Goal: Transaction & Acquisition: Book appointment/travel/reservation

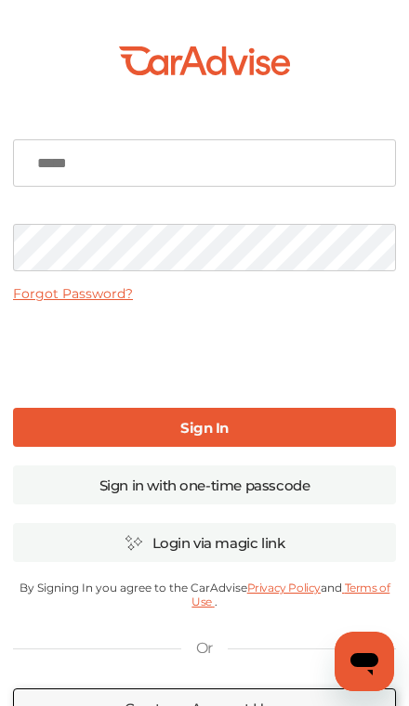
click at [58, 169] on input at bounding box center [204, 162] width 383 height 47
type input "**********"
click at [288, 430] on link "Sign In" at bounding box center [204, 427] width 383 height 39
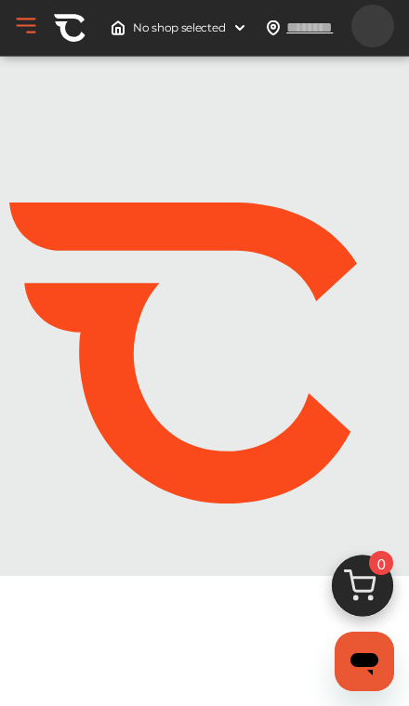
type input "*****"
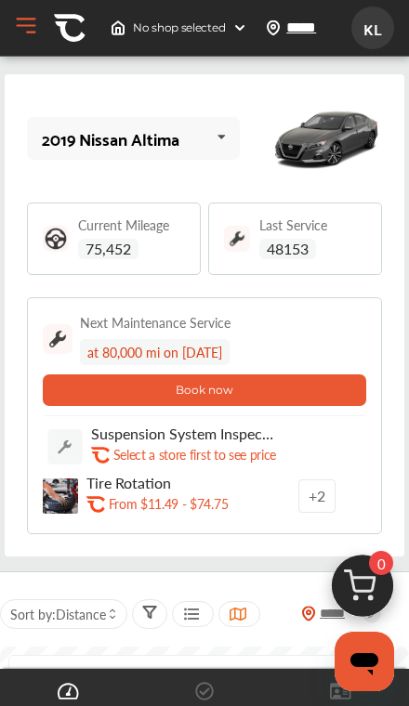
click at [225, 134] on icon at bounding box center [221, 137] width 32 height 40
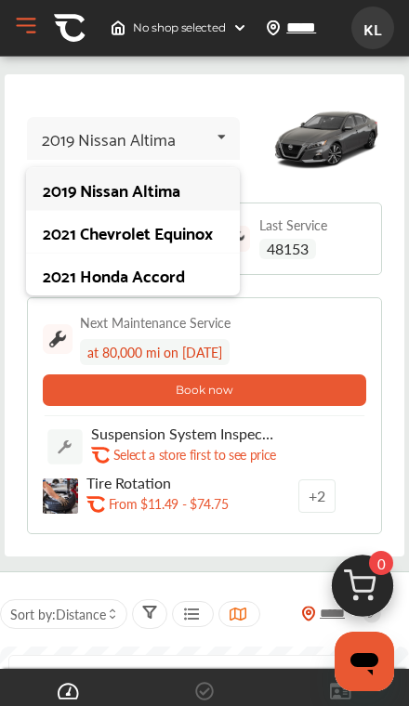
click at [78, 273] on div "2021 Honda Accord" at bounding box center [132, 274] width 179 height 19
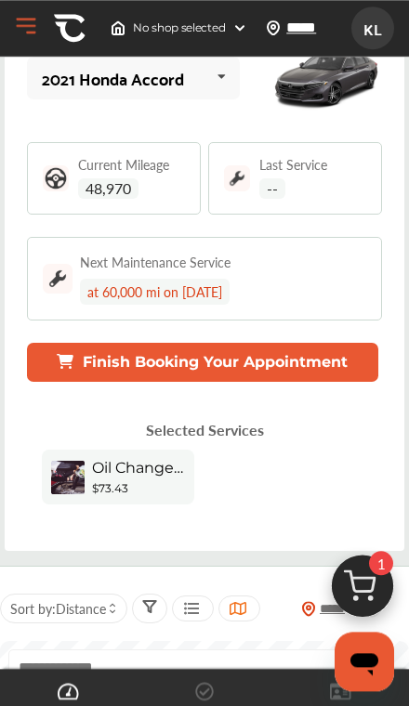
scroll to position [37, 0]
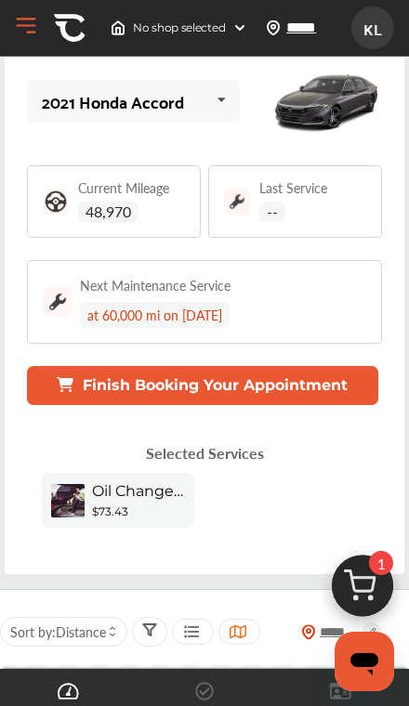
click at [84, 381] on button "Finish Booking Your Appointment" at bounding box center [203, 385] width 352 height 39
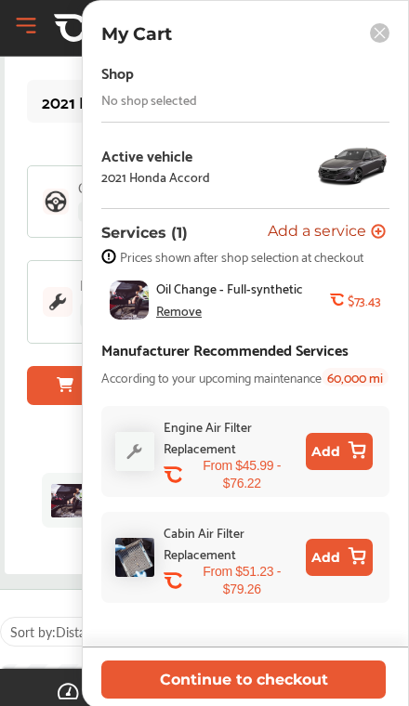
scroll to position [0, 0]
click at [127, 98] on div "No shop selected" at bounding box center [149, 99] width 96 height 15
click at [126, 102] on div "No shop selected" at bounding box center [149, 99] width 96 height 15
click at [375, 40] on rect at bounding box center [380, 33] width 20 height 20
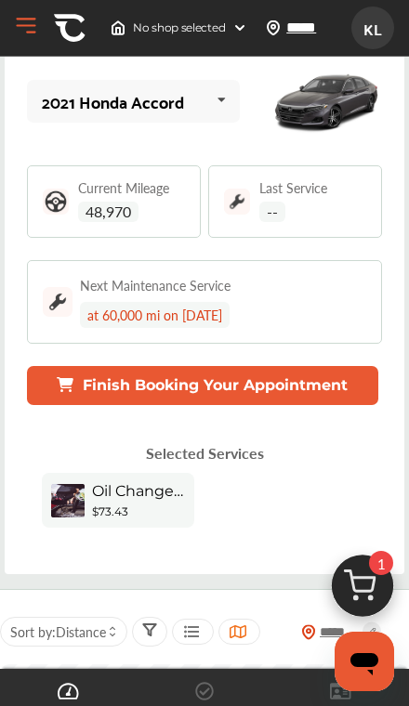
click at [234, 634] on icon at bounding box center [238, 631] width 18 height 15
click at [149, 634] on icon at bounding box center [149, 629] width 15 height 15
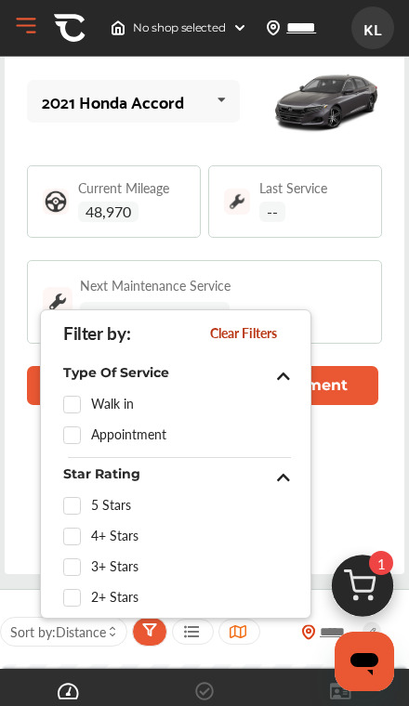
click at [349, 464] on div "Selected Services Oil Change - Full-synthetic $73.43 My Cart Shop No shop selec…" at bounding box center [205, 489] width 357 height 124
click at [280, 653] on div "***** Sort by : Distance" at bounding box center [204, 631] width 409 height 46
click at [235, 632] on icon at bounding box center [238, 631] width 18 height 15
click at [235, 634] on icon at bounding box center [238, 631] width 18 height 15
click at [243, 634] on icon at bounding box center [238, 631] width 18 height 15
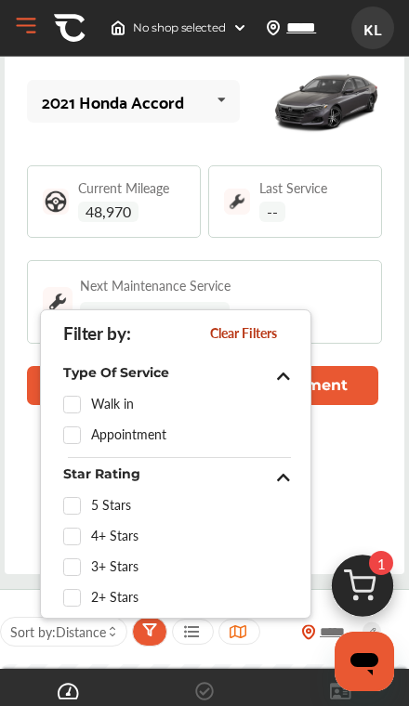
click at [246, 630] on icon at bounding box center [238, 631] width 18 height 15
click at [239, 634] on icon at bounding box center [238, 631] width 18 height 15
click at [238, 638] on icon at bounding box center [238, 631] width 18 height 15
click at [347, 492] on div "Oil Change - Full-synthetic $73.43" at bounding box center [205, 500] width 327 height 55
click at [342, 467] on div "Selected Services Oil Change - Full-synthetic $73.43 My Cart Shop No shop selec…" at bounding box center [205, 489] width 357 height 124
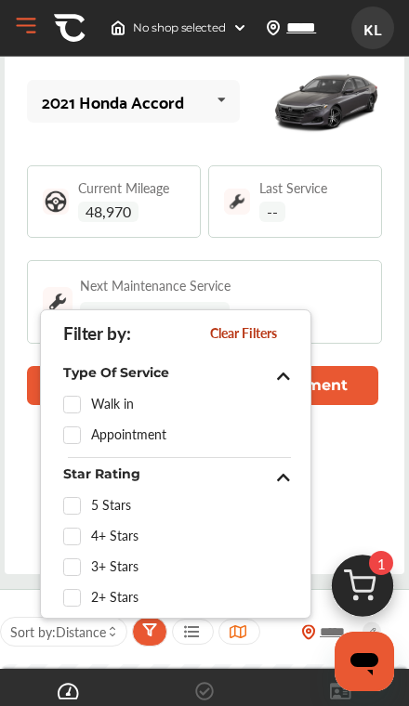
click at [24, 546] on div "2021 Honda Accord 2019 Nissan Altima 2021 Chevrolet Equinox 2021 Honda Accord C…" at bounding box center [205, 305] width 400 height 537
click at [348, 491] on div "Oil Change - Full-synthetic $73.43" at bounding box center [205, 500] width 327 height 55
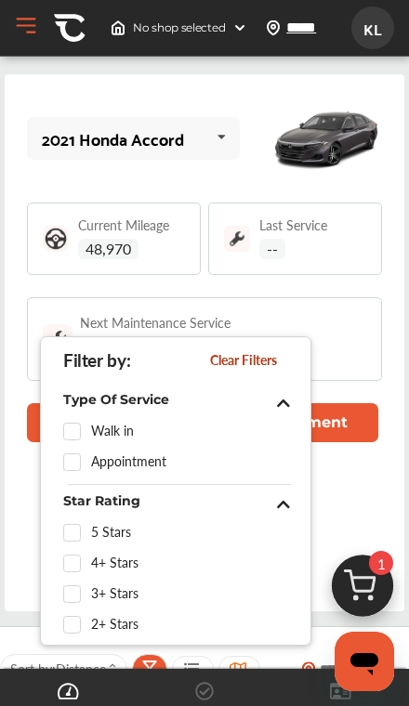
click at [239, 27] on img at bounding box center [239, 27] width 15 height 15
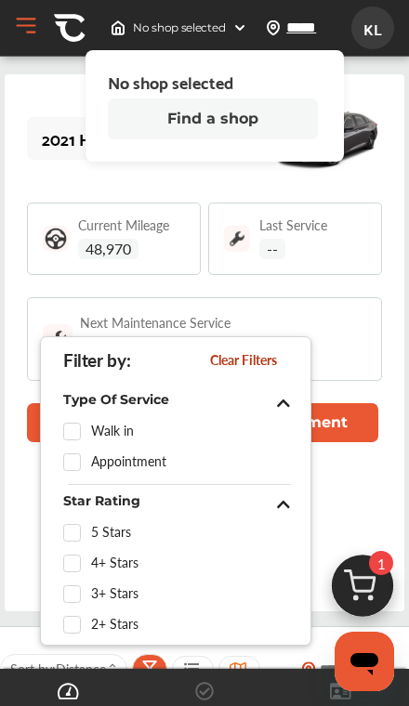
click at [195, 119] on button "Find a shop" at bounding box center [213, 118] width 210 height 41
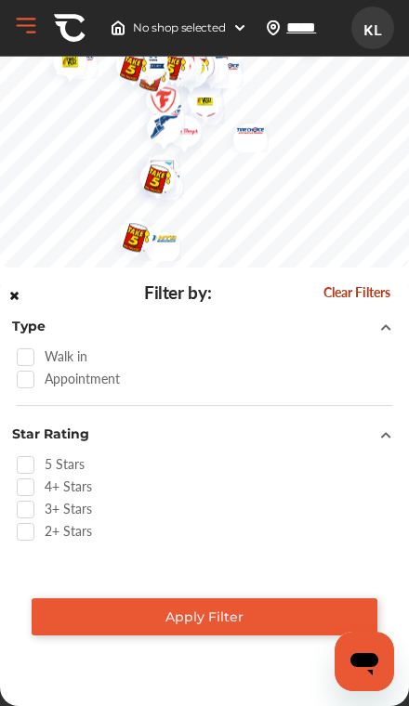
scroll to position [776, 0]
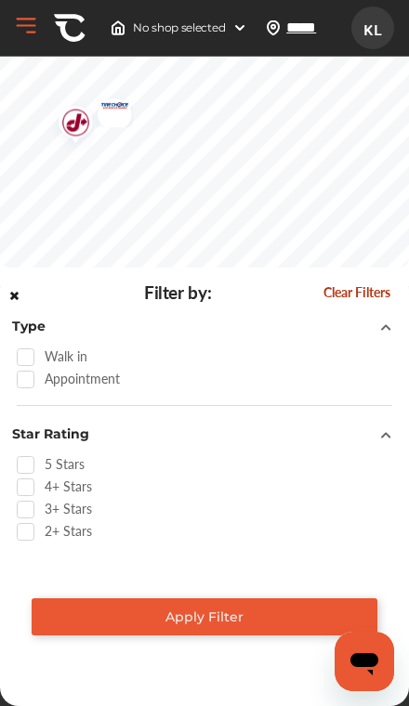
click at [72, 133] on img "Map marker" at bounding box center [69, 126] width 49 height 59
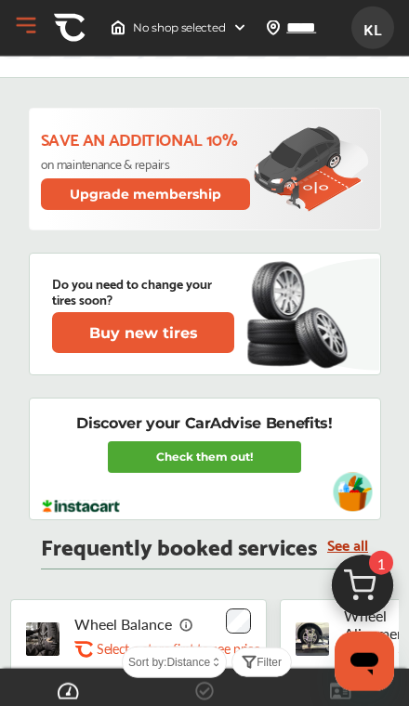
scroll to position [948, 0]
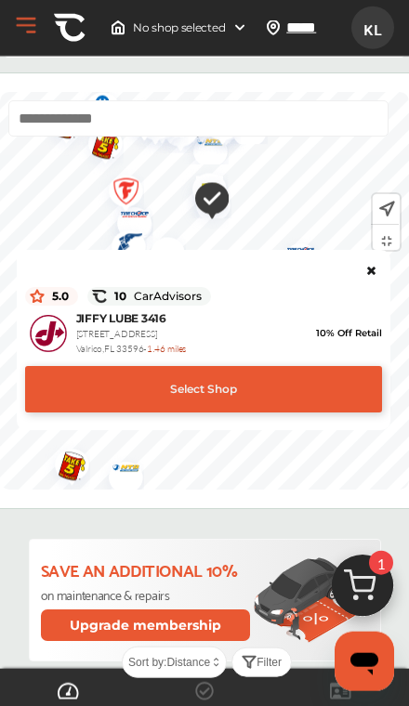
click at [268, 390] on div "Select Shop" at bounding box center [203, 389] width 357 height 46
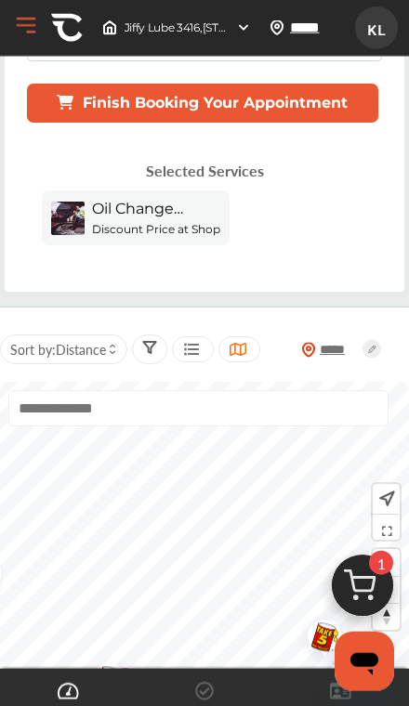
scroll to position [321, 0]
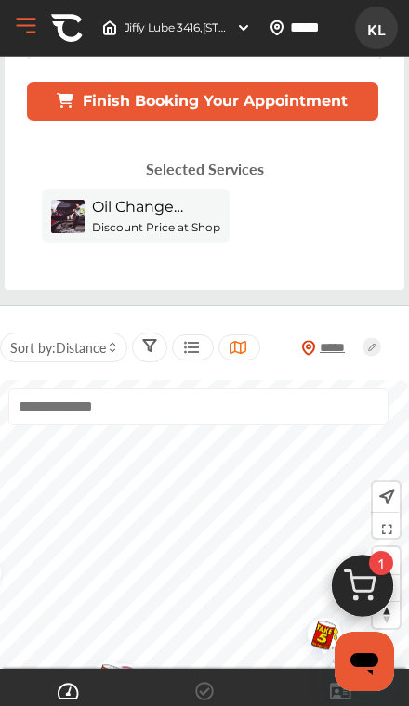
click at [359, 635] on img at bounding box center [362, 590] width 89 height 89
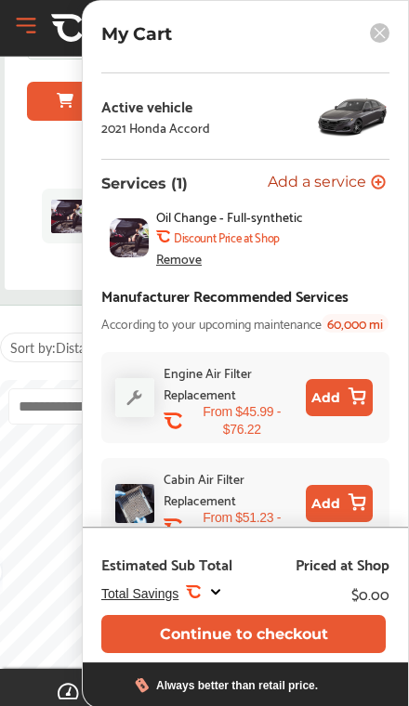
scroll to position [67, 0]
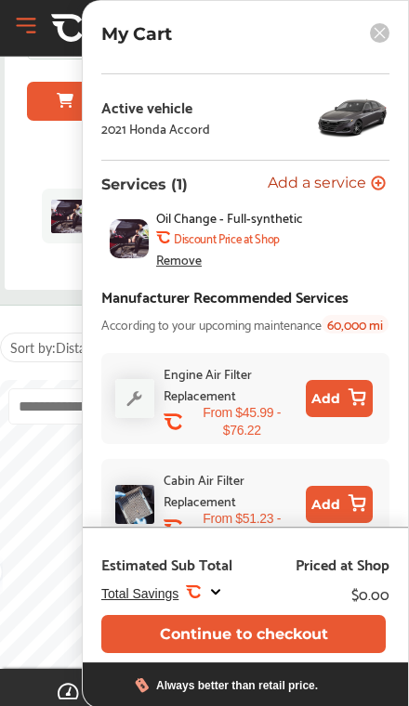
click at [281, 581] on div "Estimated Sub Total Priced at Shop" at bounding box center [245, 561] width 288 height 39
click at [206, 603] on div "Total Savings .st0{fill:#FA4A1C;}" at bounding box center [162, 593] width 122 height 19
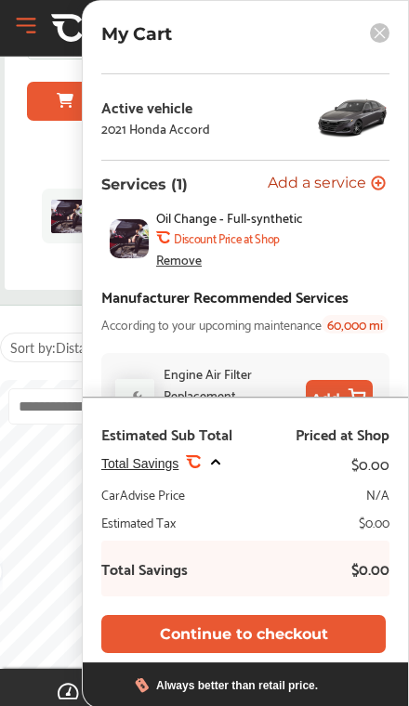
click at [42, 334] on div "Sort by : Distance" at bounding box center [63, 348] width 127 height 30
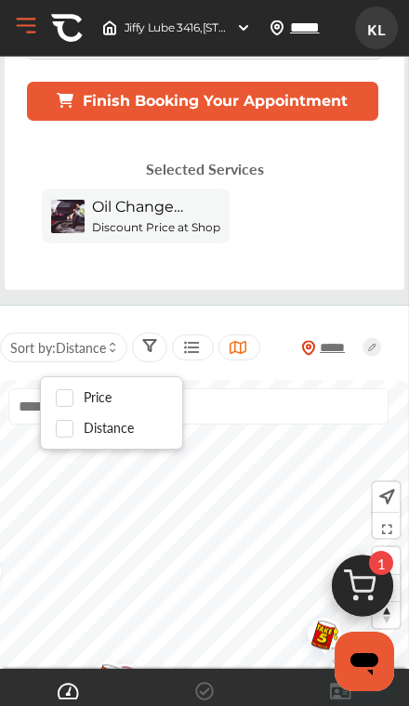
scroll to position [0, 0]
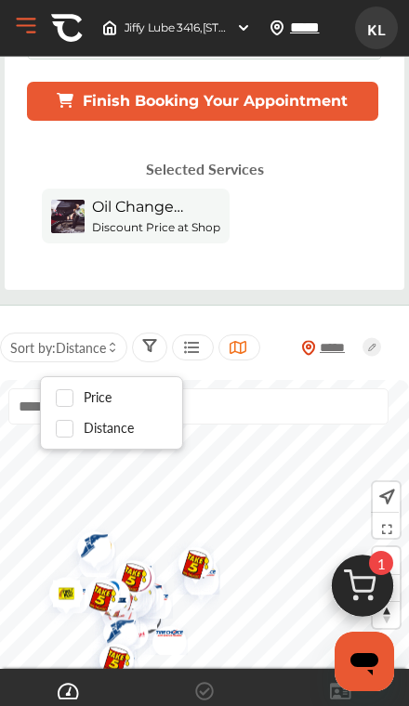
click at [73, 97] on icon at bounding box center [65, 100] width 17 height 15
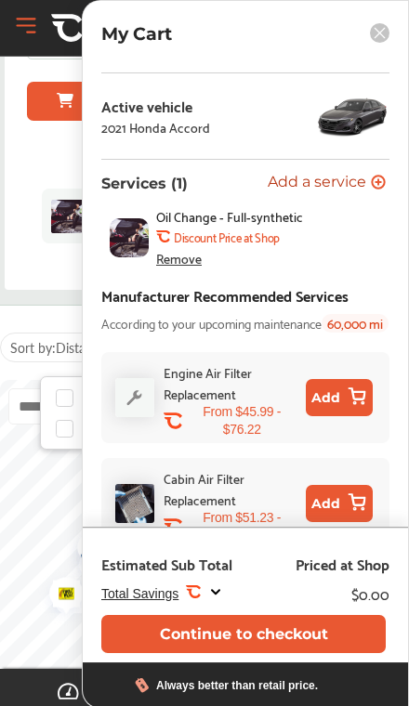
scroll to position [67, 0]
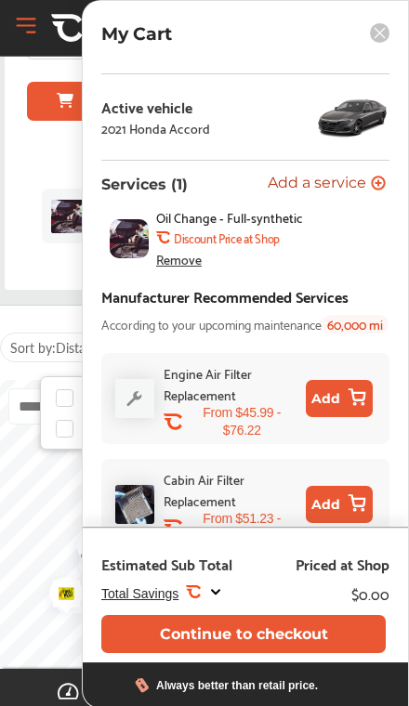
click at [190, 239] on b "Discount Price at Shop" at bounding box center [227, 237] width 106 height 15
click at [188, 245] on b "Discount Price at Shop" at bounding box center [227, 237] width 106 height 15
click at [244, 653] on button "Continue to checkout" at bounding box center [243, 634] width 284 height 38
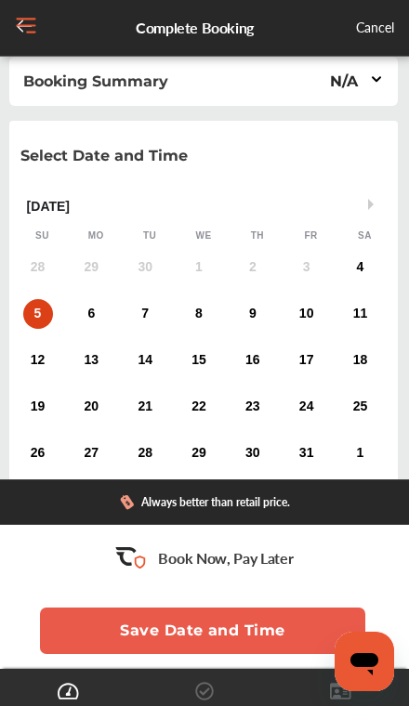
click at [85, 327] on div "6" at bounding box center [91, 314] width 30 height 30
click at [37, 319] on div "5" at bounding box center [38, 314] width 30 height 30
click at [375, 20] on div "Cancel" at bounding box center [375, 28] width 38 height 23
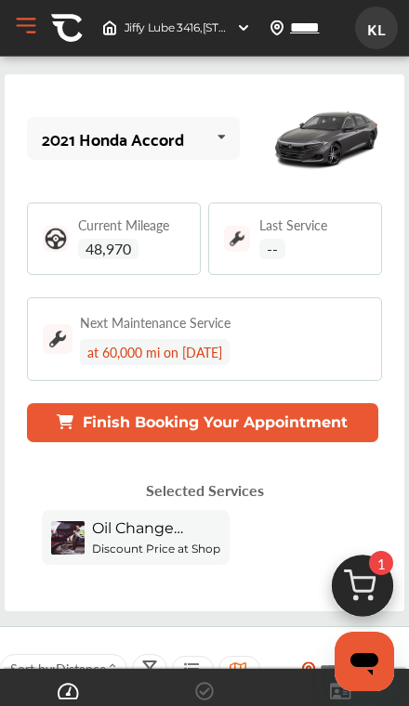
click at [27, 36] on button "Open Menu" at bounding box center [26, 26] width 28 height 28
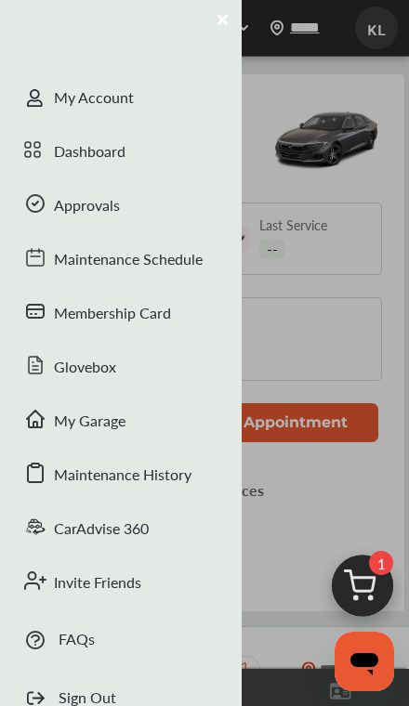
click at [83, 268] on div "Maintenance Schedule" at bounding box center [121, 261] width 242 height 54
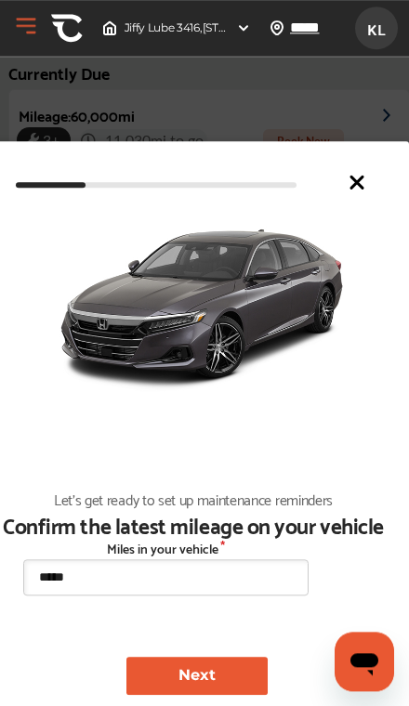
scroll to position [284, 0]
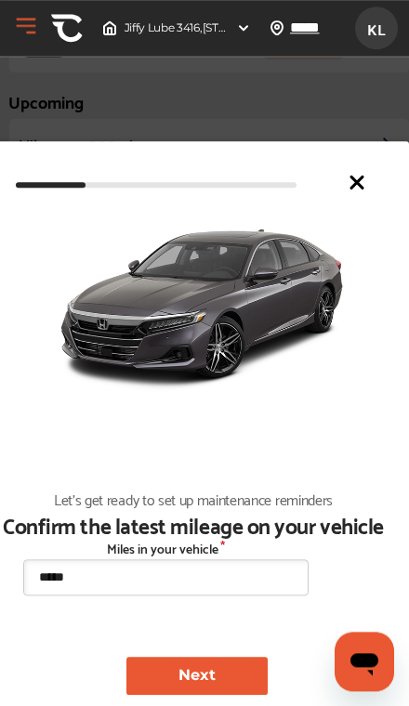
click at [210, 672] on button "Next" at bounding box center [196, 676] width 141 height 38
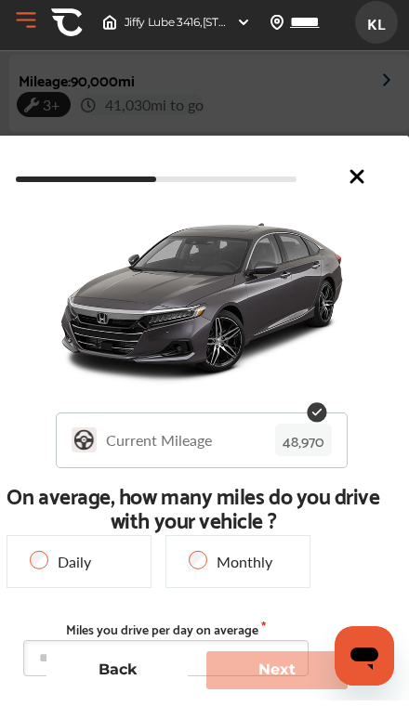
scroll to position [577, 0]
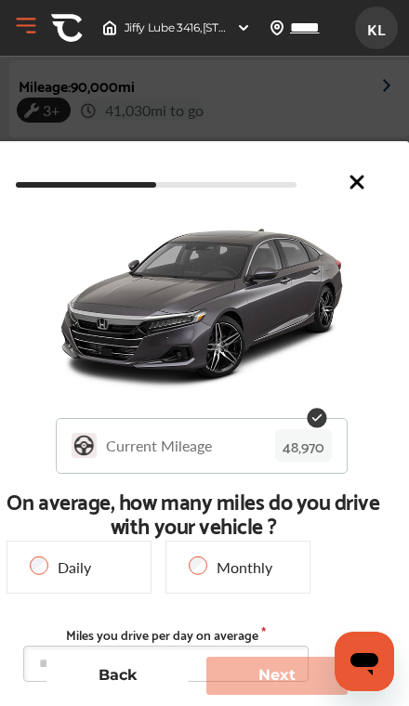
click at [362, 186] on icon at bounding box center [357, 182] width 22 height 22
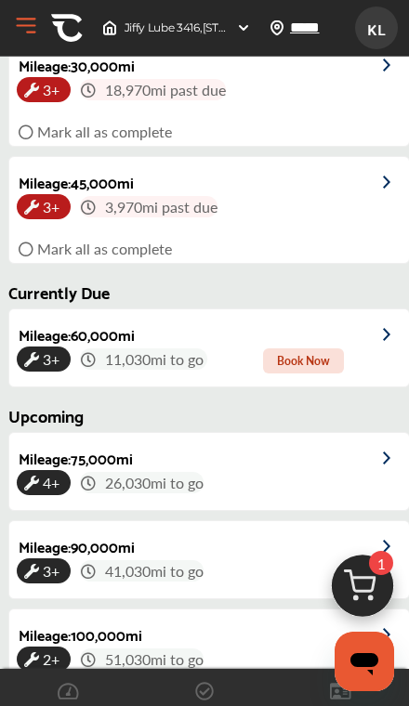
scroll to position [0, 0]
click at [72, 28] on img at bounding box center [67, 28] width 32 height 32
click at [29, 32] on button "Open Menu" at bounding box center [26, 26] width 28 height 28
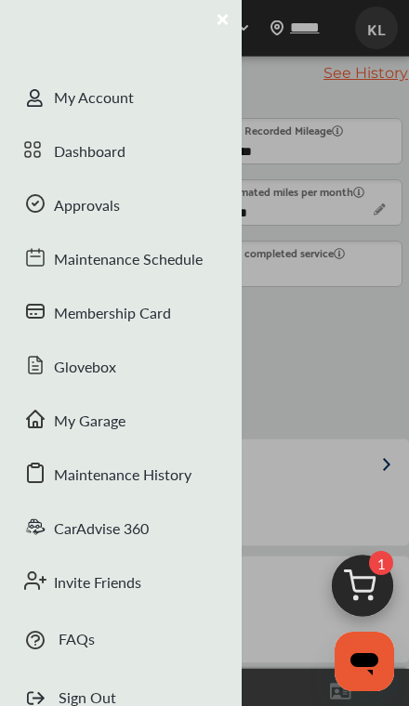
click at [221, 15] on button "Close Menu" at bounding box center [223, 18] width 22 height 22
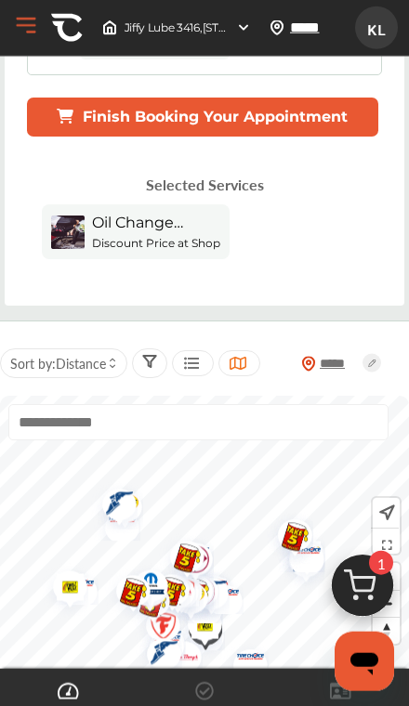
scroll to position [307, 0]
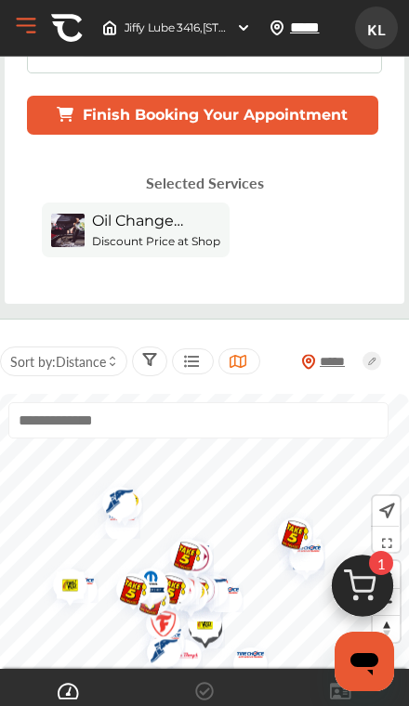
click at [111, 363] on icon at bounding box center [112, 364] width 7 height 7
click at [81, 411] on div at bounding box center [70, 412] width 28 height 16
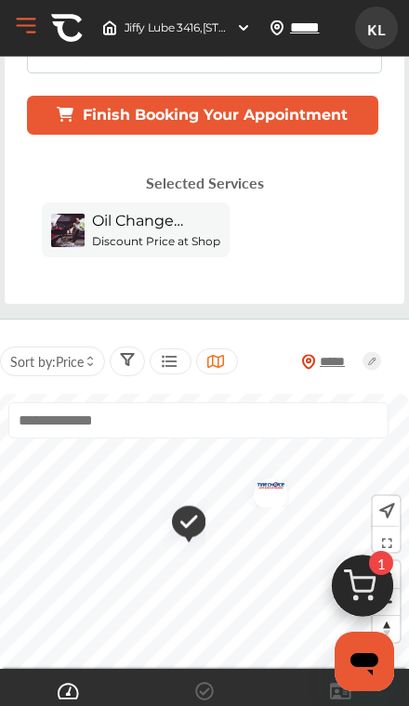
click at [199, 700] on icon at bounding box center [204, 691] width 19 height 19
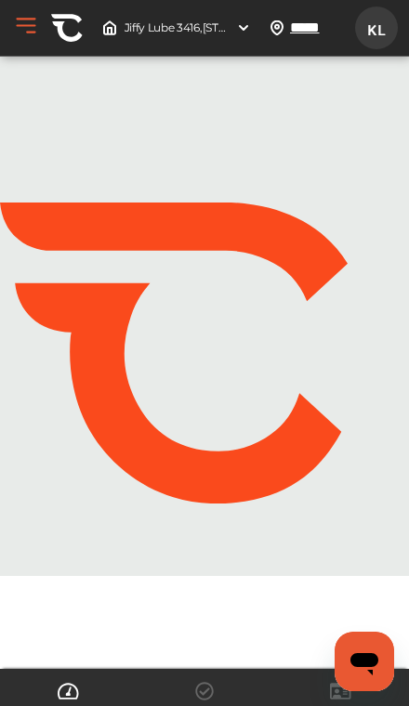
scroll to position [26, 0]
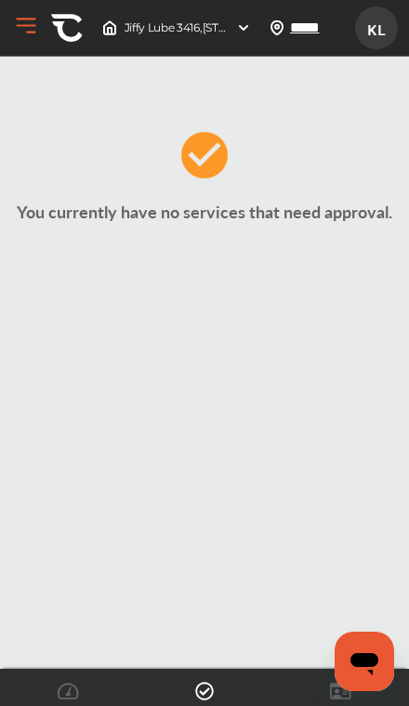
click at [193, 696] on span at bounding box center [205, 693] width 30 height 30
click at [67, 687] on icon at bounding box center [68, 691] width 21 height 19
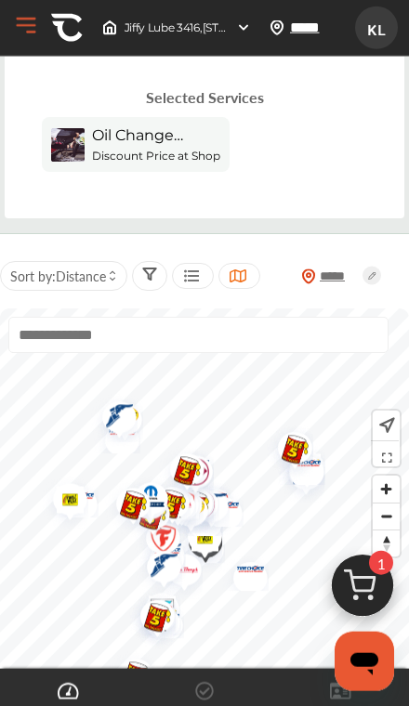
scroll to position [449, 0]
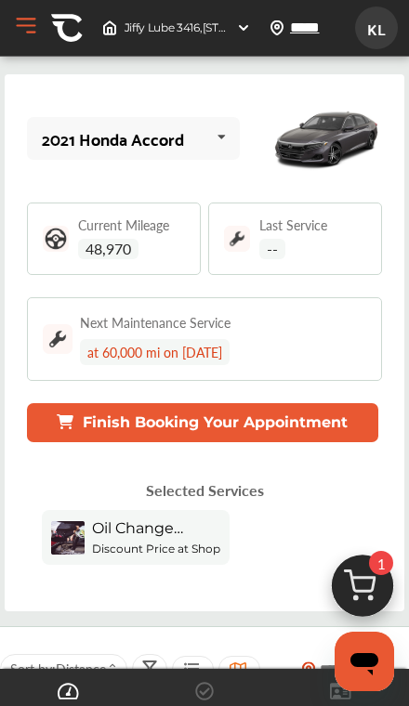
click at [286, 427] on button "Finish Booking Your Appointment" at bounding box center [203, 422] width 352 height 39
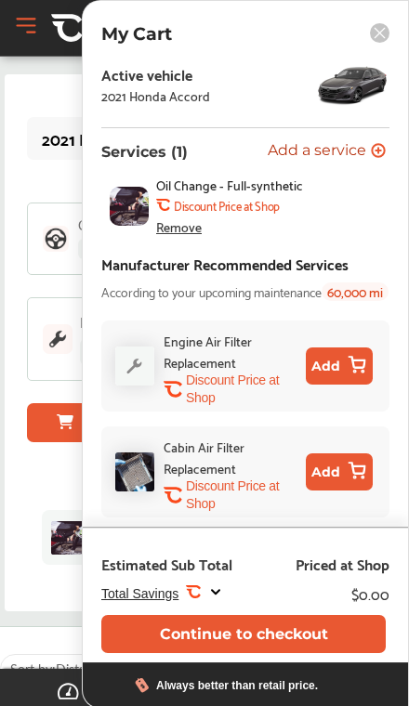
scroll to position [141, 0]
click at [296, 638] on button "Continue to checkout" at bounding box center [243, 634] width 284 height 38
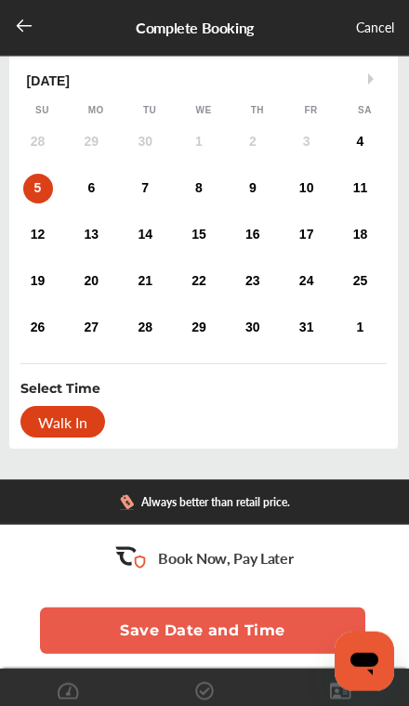
scroll to position [125, 0]
click at [41, 198] on div "5" at bounding box center [38, 189] width 30 height 30
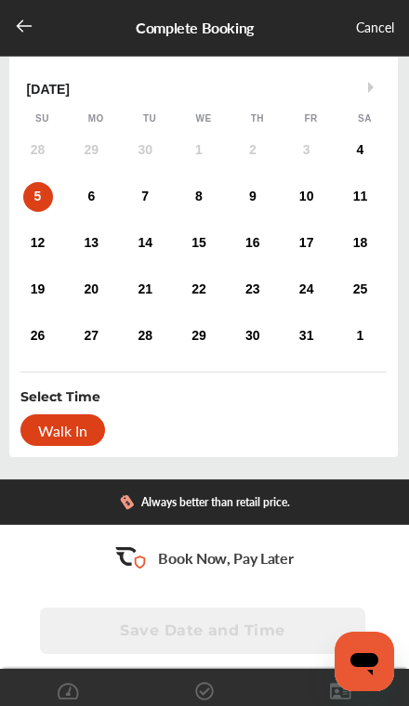
scroll to position [47, 0]
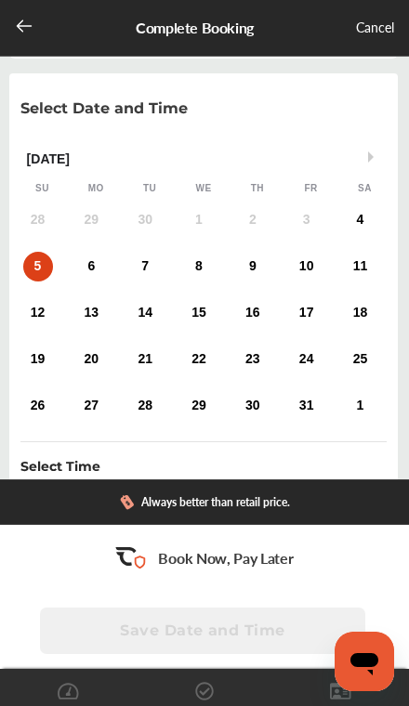
click at [88, 273] on div "6" at bounding box center [91, 267] width 30 height 30
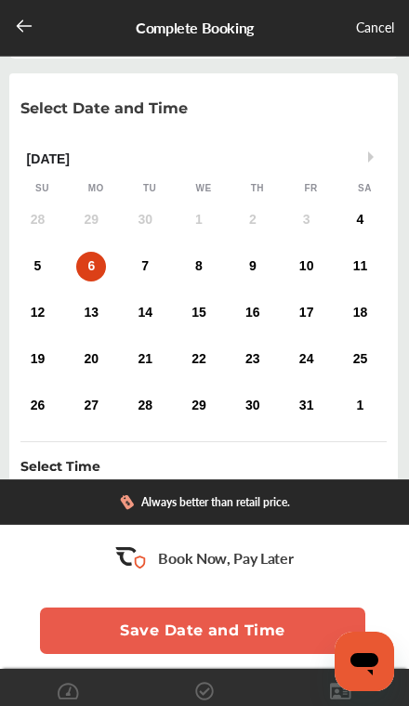
click at [38, 277] on div "5" at bounding box center [38, 267] width 30 height 30
click at [33, 30] on icon at bounding box center [24, 26] width 19 height 19
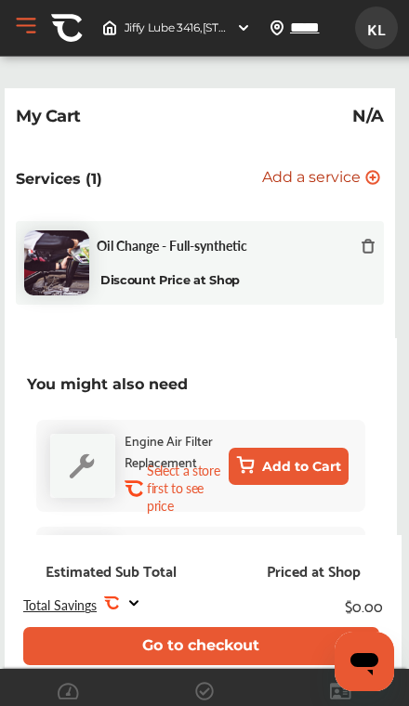
click at [243, 27] on img at bounding box center [243, 27] width 15 height 15
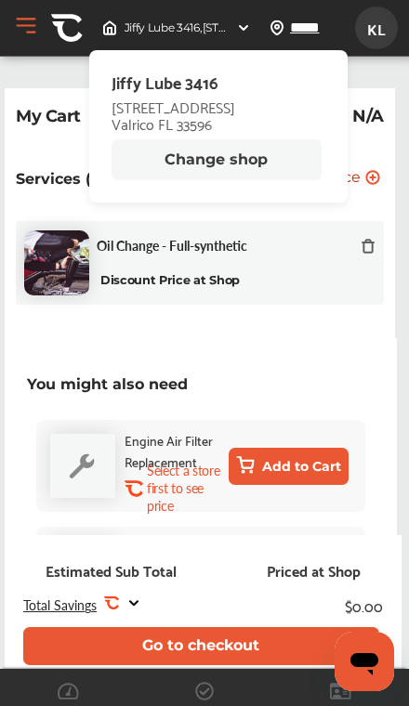
click at [160, 164] on button "Change shop" at bounding box center [216, 159] width 210 height 41
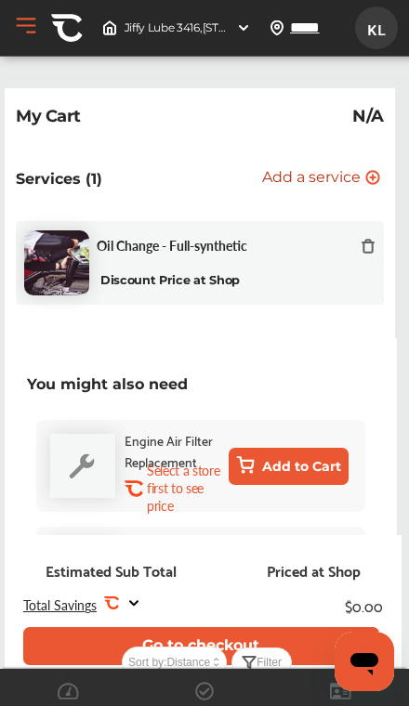
click at [247, 21] on img at bounding box center [243, 27] width 15 height 15
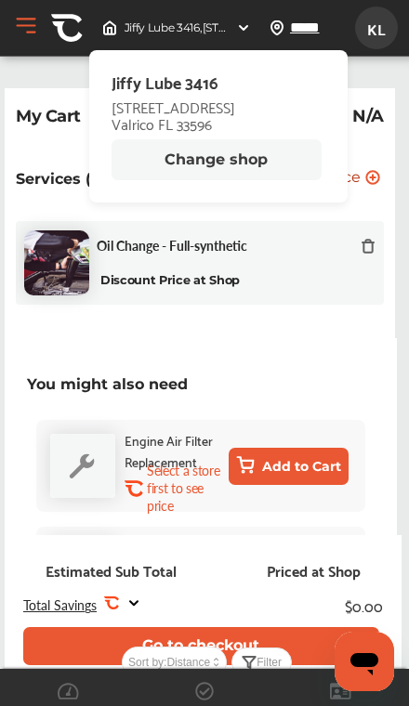
click at [193, 163] on button "Change shop" at bounding box center [216, 159] width 210 height 41
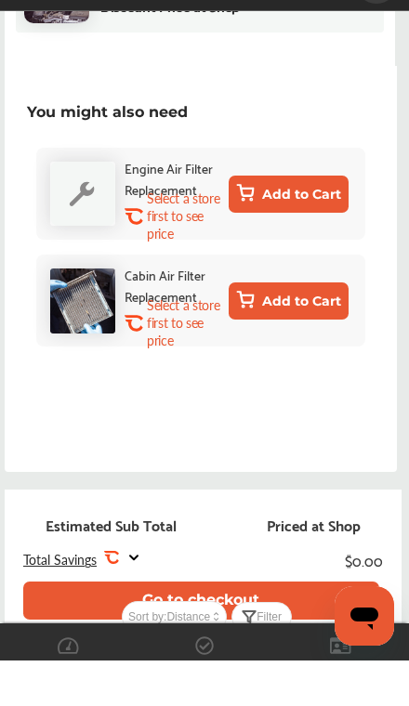
scroll to position [240, 0]
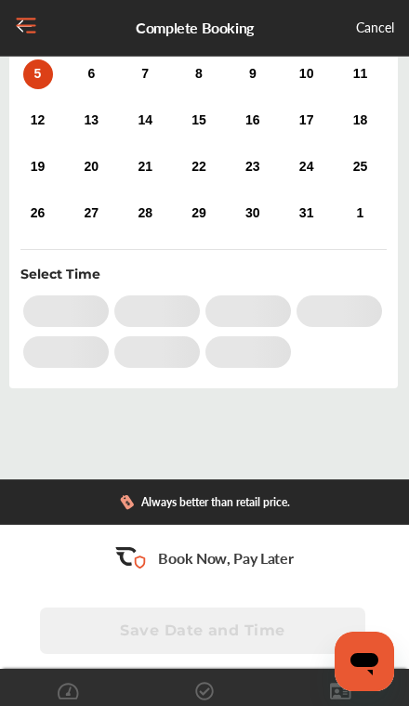
scroll to position [47, 0]
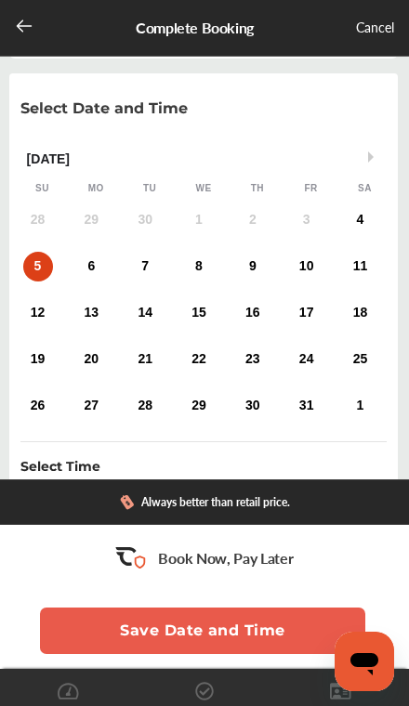
click at [95, 258] on div "6" at bounding box center [91, 267] width 30 height 30
click at [44, 273] on div "5" at bounding box center [38, 267] width 30 height 30
click at [218, 631] on button "Save Date and Time" at bounding box center [202, 631] width 325 height 46
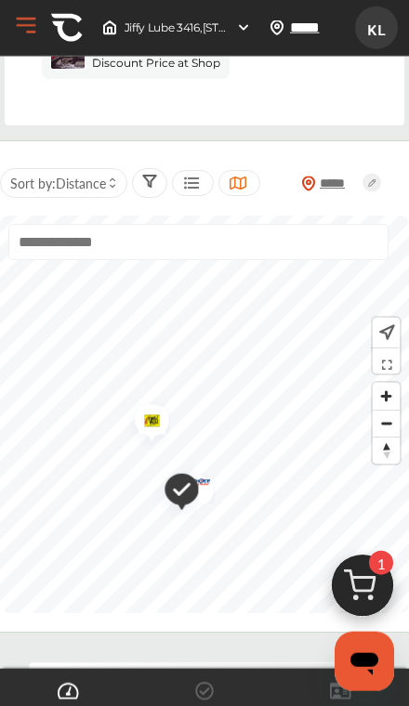
scroll to position [487, 0]
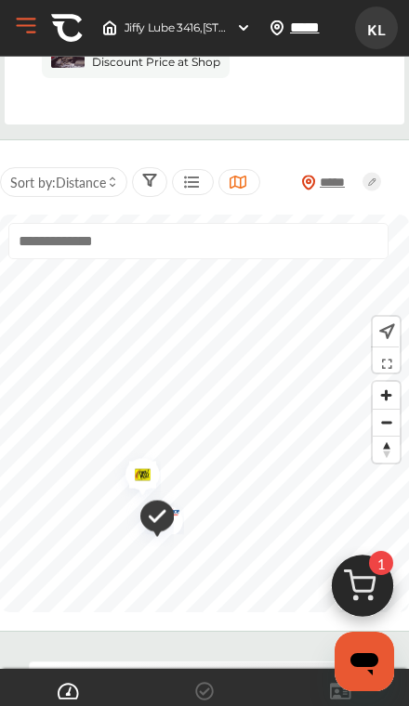
click at [154, 525] on img "Map marker" at bounding box center [149, 518] width 47 height 57
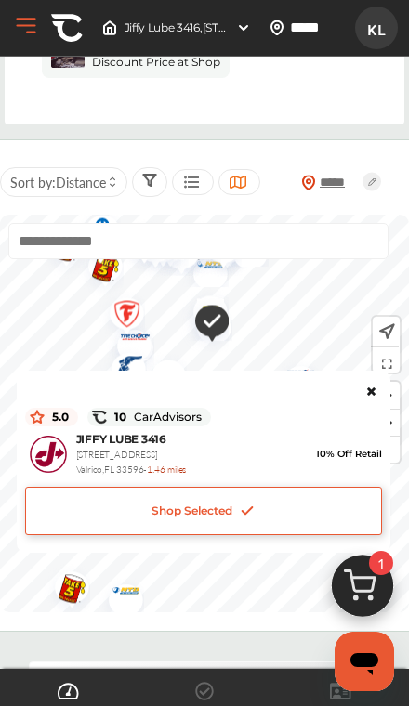
click at [373, 394] on icon at bounding box center [370, 388] width 13 height 11
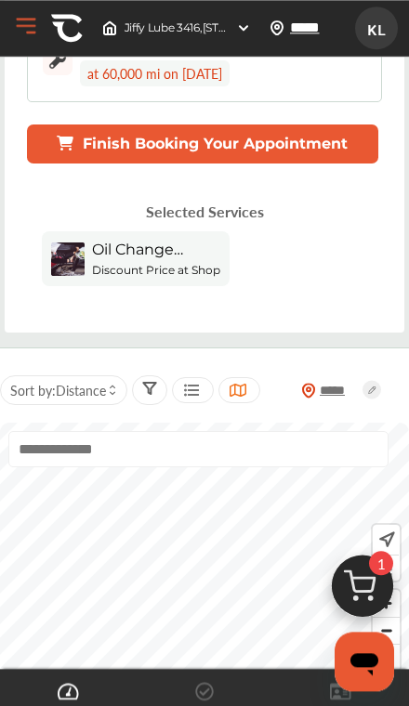
scroll to position [0, 0]
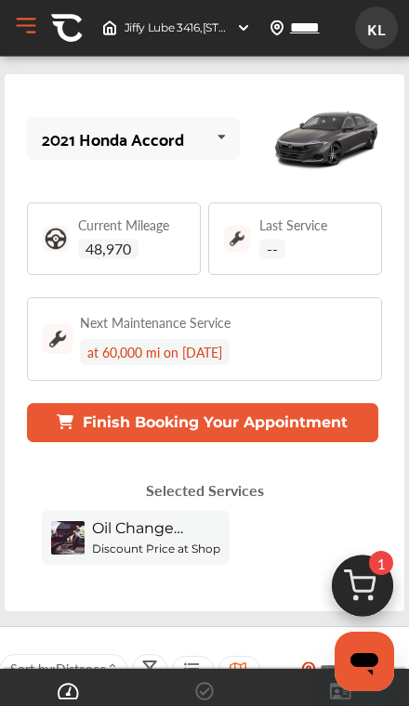
click at [289, 427] on button "Finish Booking Your Appointment" at bounding box center [203, 422] width 352 height 39
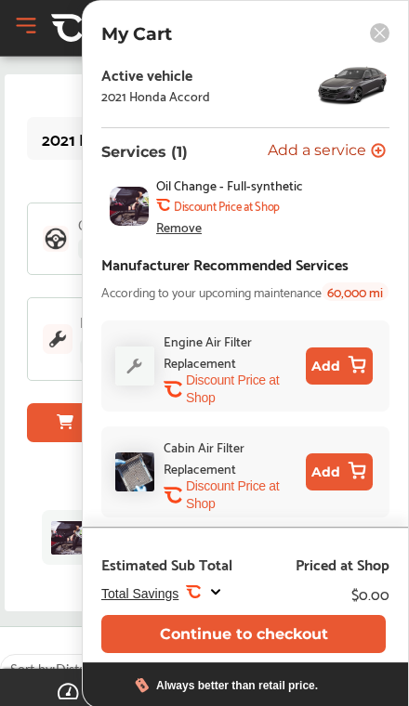
scroll to position [141, 0]
click at [314, 629] on button "Continue to checkout" at bounding box center [243, 634] width 284 height 38
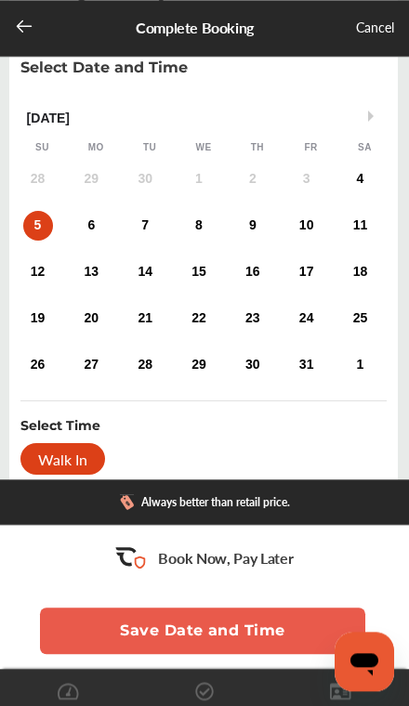
scroll to position [87, 0]
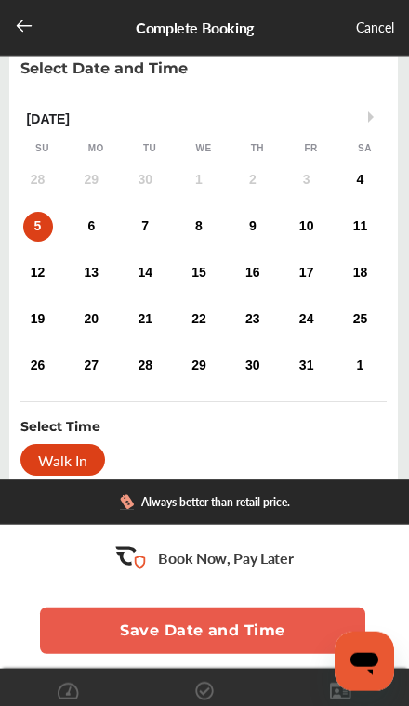
click at [35, 235] on div "5" at bounding box center [38, 227] width 30 height 30
click at [46, 465] on div "Walk In" at bounding box center [62, 460] width 85 height 32
click at [249, 628] on button "Save Date and Time" at bounding box center [202, 631] width 325 height 46
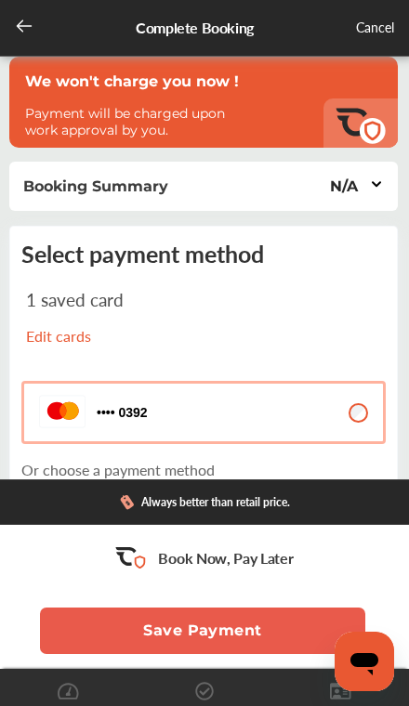
click at [17, 17] on icon at bounding box center [24, 26] width 19 height 19
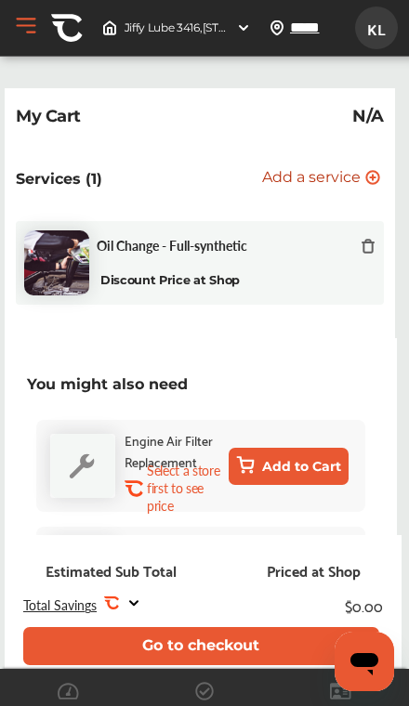
click at [226, 634] on button "Go to checkout" at bounding box center [201, 646] width 356 height 38
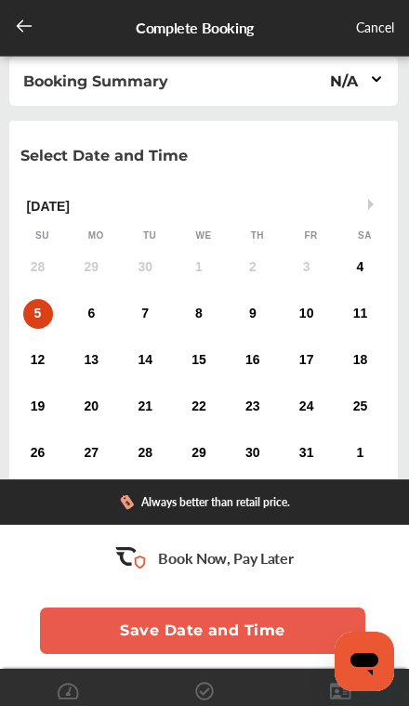
scroll to position [88, 0]
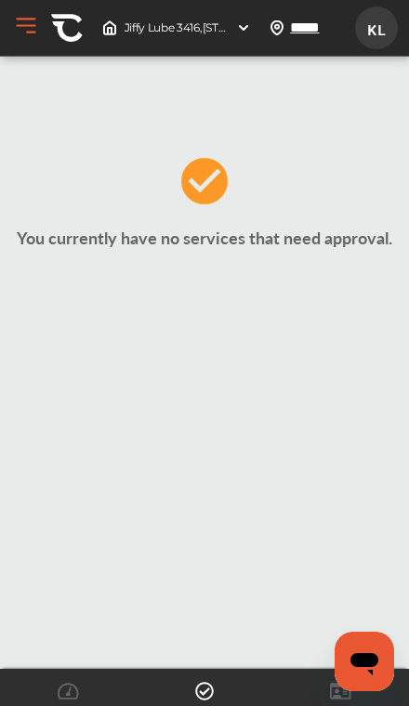
click at [236, 33] on img at bounding box center [243, 27] width 15 height 15
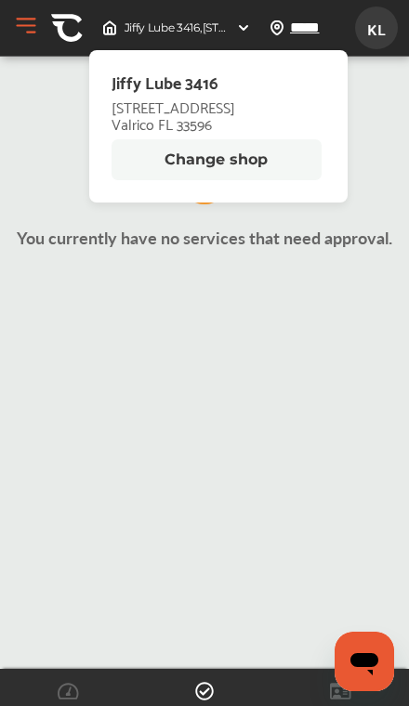
click at [265, 155] on button "Change shop" at bounding box center [216, 159] width 210 height 41
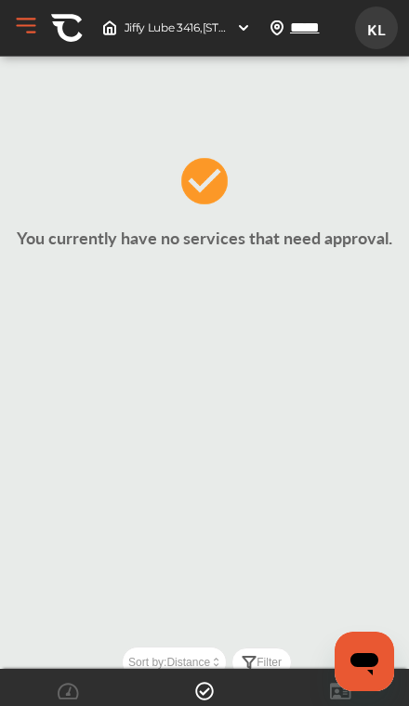
click at [246, 24] on img at bounding box center [243, 27] width 15 height 15
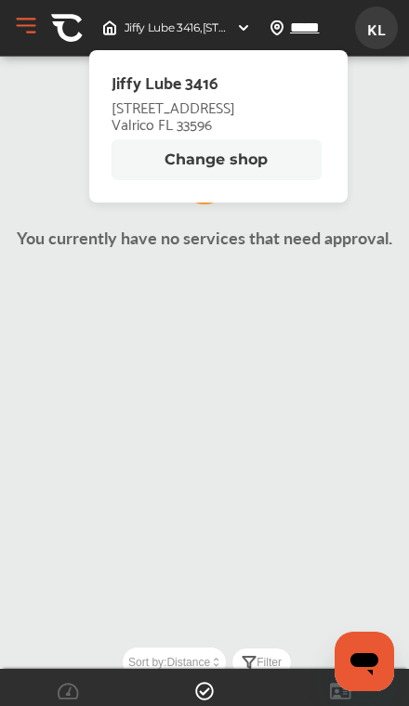
click at [208, 158] on button "Change shop" at bounding box center [216, 159] width 210 height 41
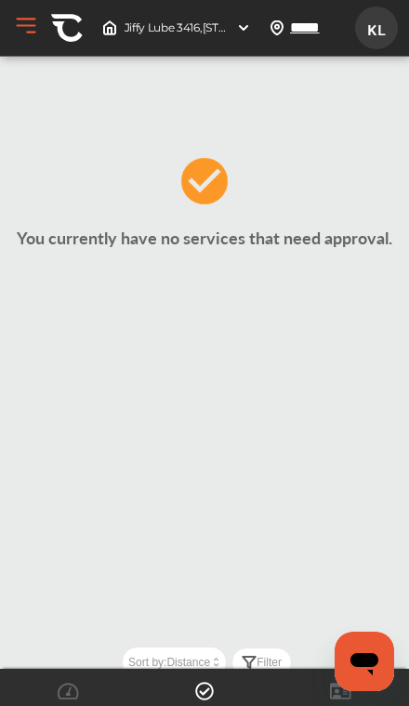
click at [30, 27] on button "Open Menu" at bounding box center [26, 26] width 28 height 28
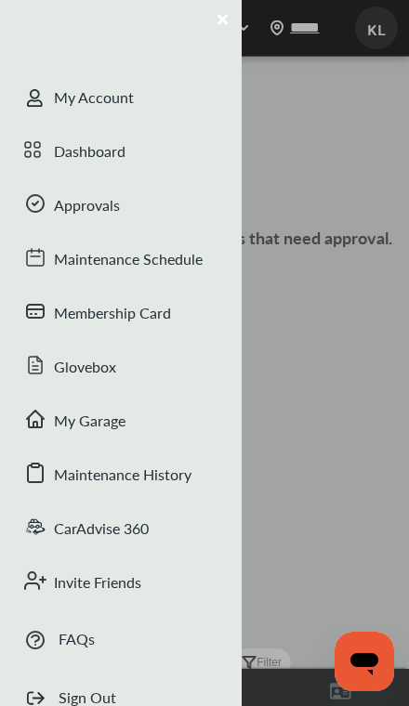
click at [75, 255] on div "Maintenance Schedule" at bounding box center [121, 261] width 242 height 54
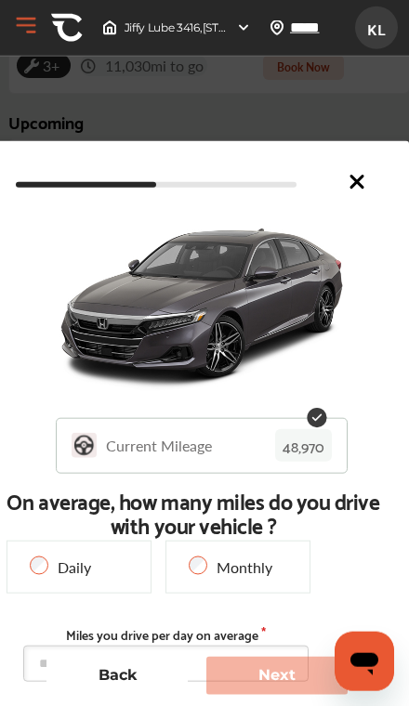
scroll to position [399, 0]
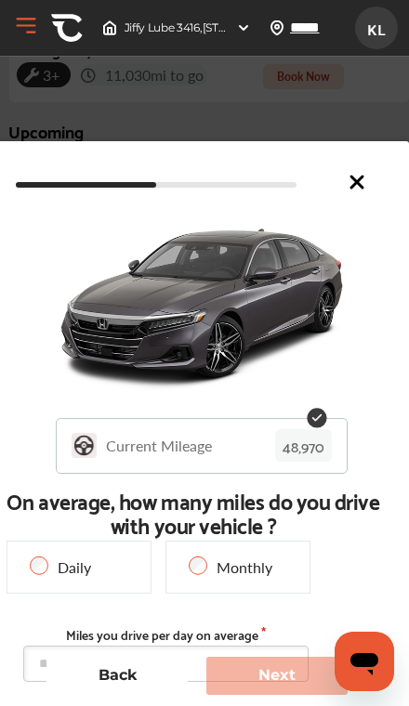
click at [135, 695] on button "Back" at bounding box center [116, 676] width 141 height 38
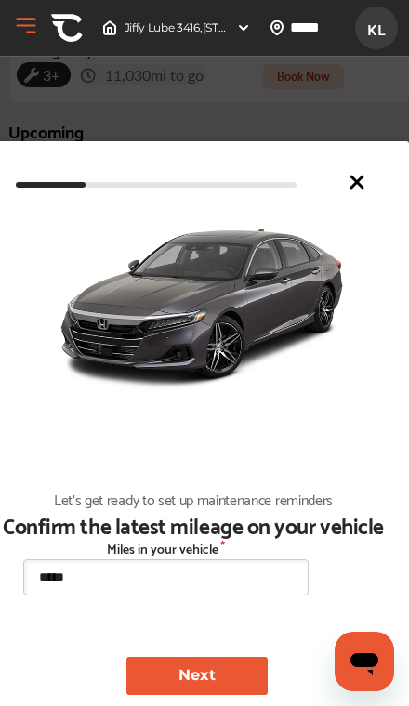
click at [239, 695] on button "Next" at bounding box center [196, 676] width 141 height 38
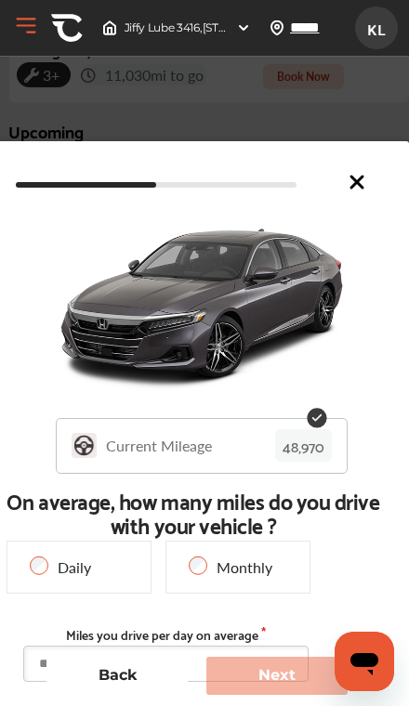
click at [201, 682] on input "text" at bounding box center [166, 664] width 286 height 36
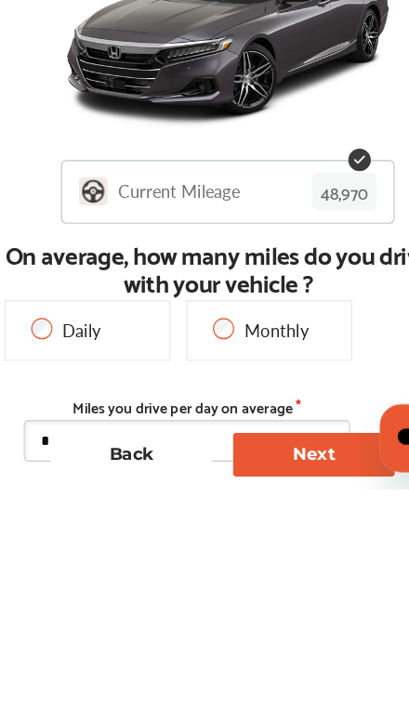
type input "**"
click at [269, 657] on button "Next" at bounding box center [276, 676] width 141 height 38
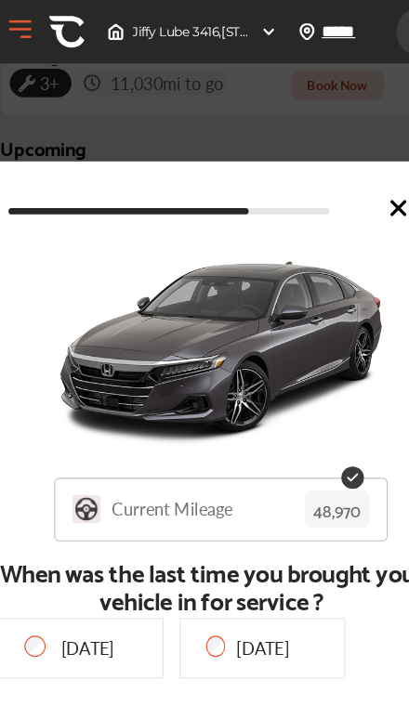
type input "**********"
type input "***"
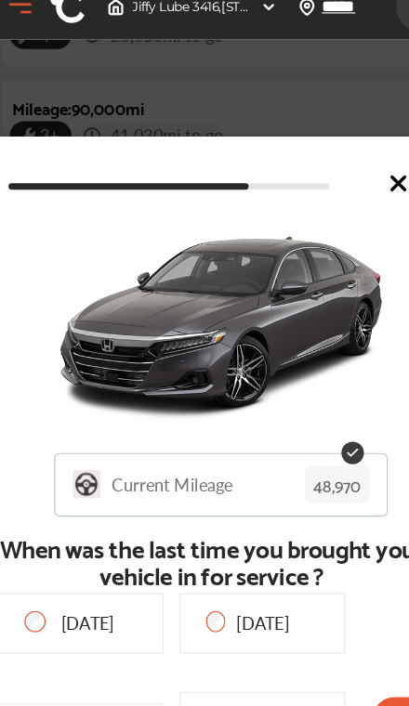
scroll to position [653, 0]
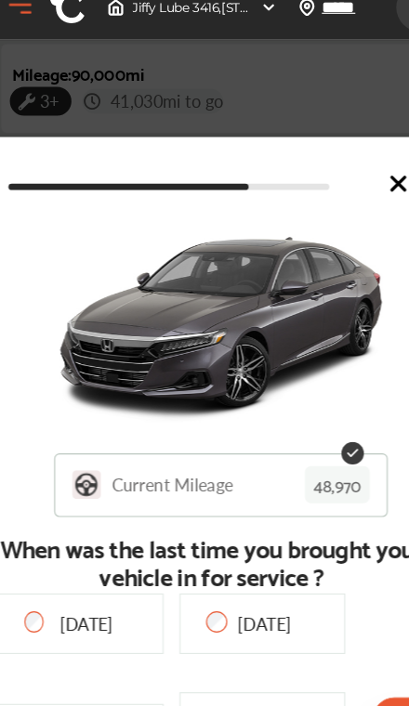
click at [274, 657] on button "Next" at bounding box center [276, 676] width 141 height 38
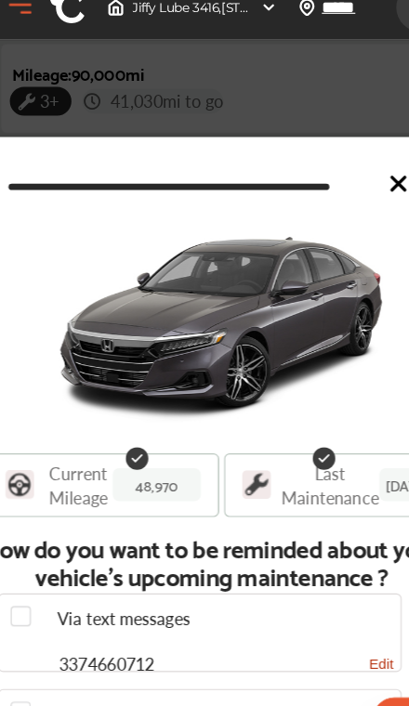
click at [248, 657] on button "Next" at bounding box center [276, 676] width 141 height 38
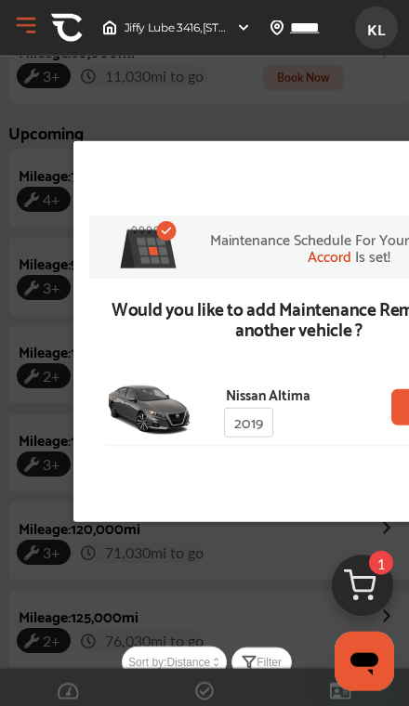
scroll to position [381, 0]
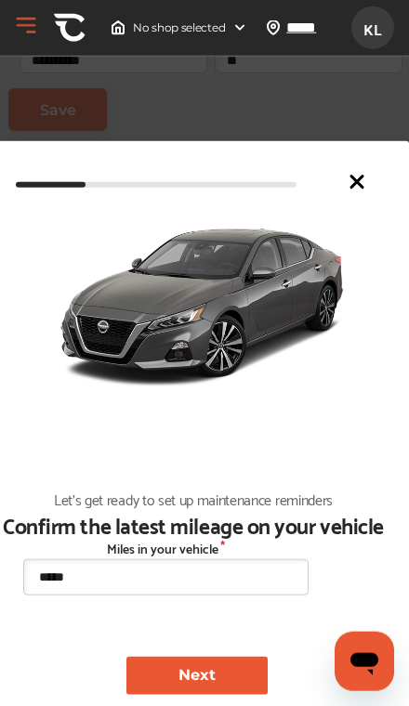
scroll to position [215, 0]
type input "*****"
type input "**********"
type input "*****"
type input "****"
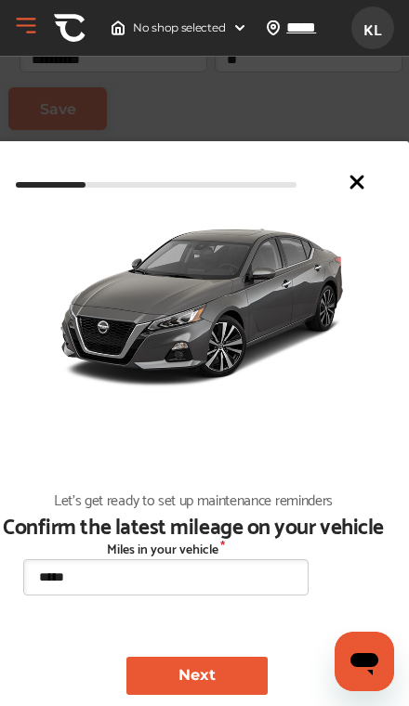
type input "**********"
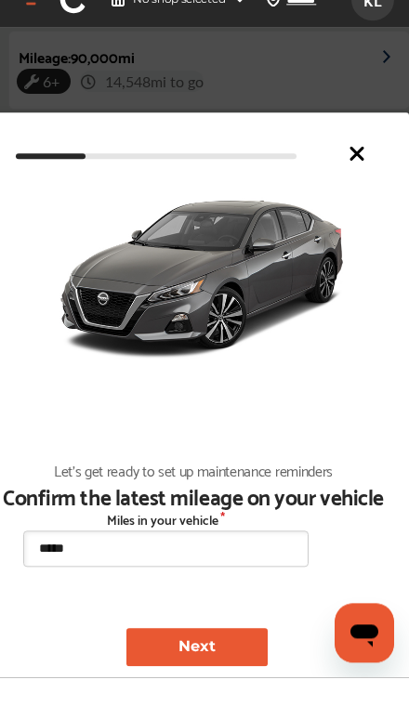
scroll to position [577, 0]
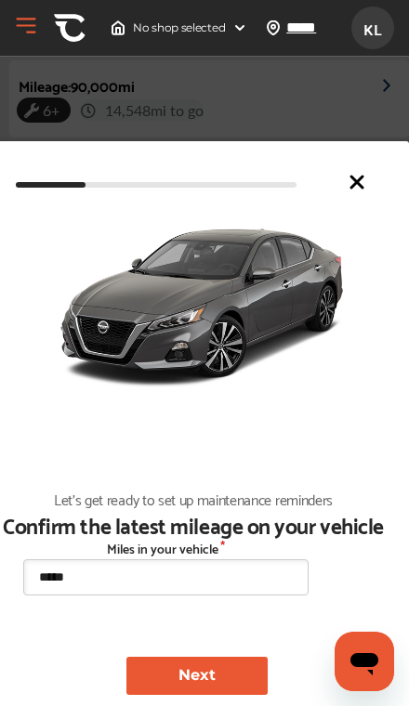
click at [358, 186] on icon at bounding box center [357, 182] width 22 height 22
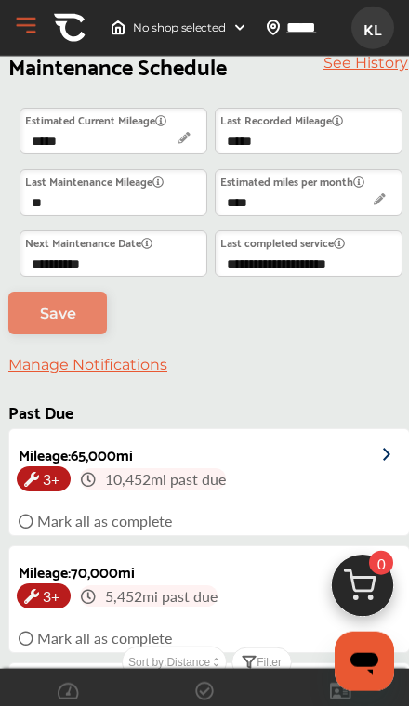
scroll to position [0, 0]
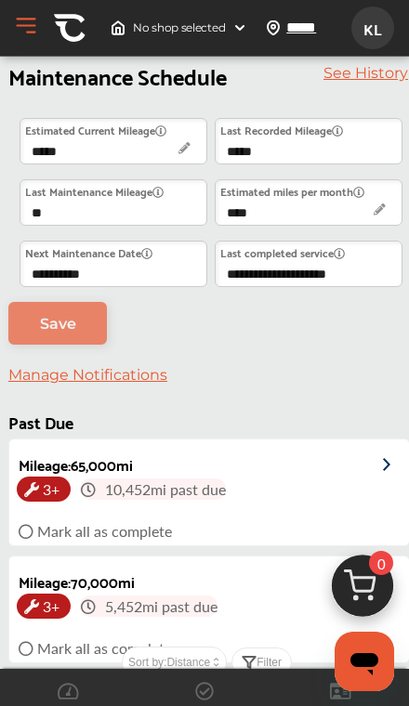
click at [225, 26] on span "No shop selected" at bounding box center [179, 27] width 92 height 15
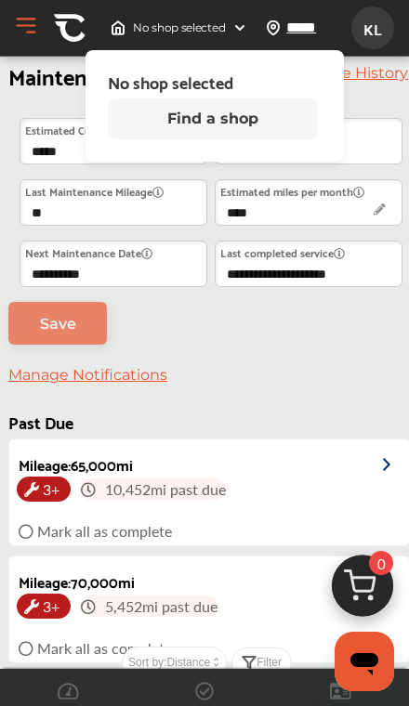
click at [220, 121] on button "Find a shop" at bounding box center [213, 118] width 210 height 41
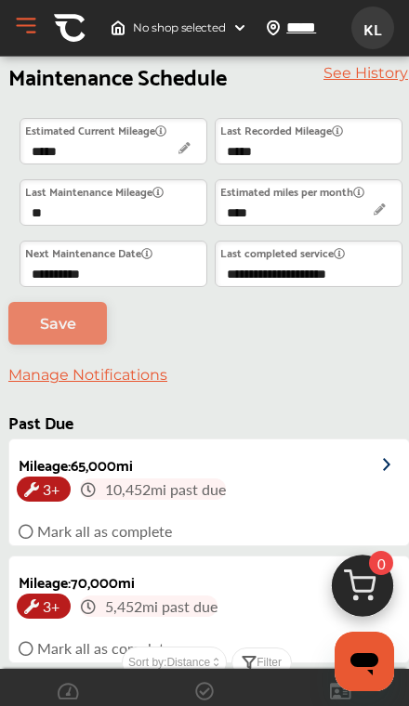
click at [171, 19] on div "No shop selected" at bounding box center [178, 28] width 151 height 30
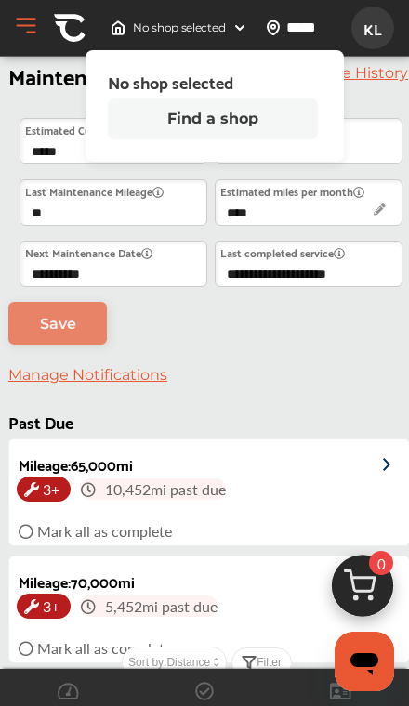
click at [183, 115] on button "Find a shop" at bounding box center [213, 118] width 210 height 41
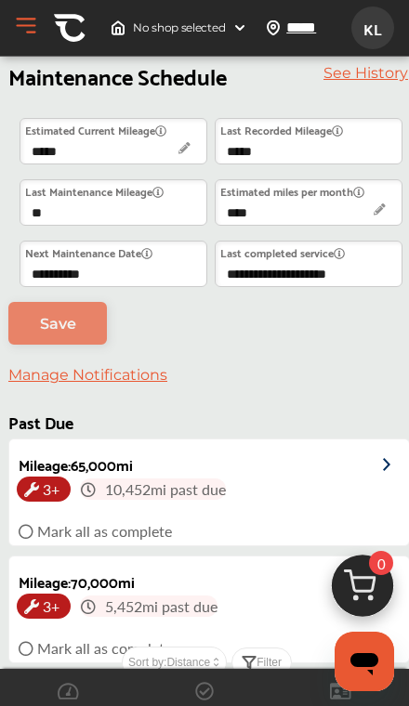
click at [23, 20] on button "Open Menu" at bounding box center [26, 26] width 28 height 28
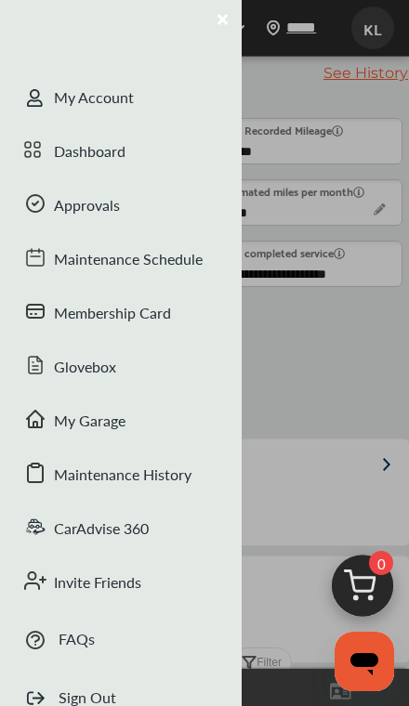
click at [69, 156] on div "Dashboard" at bounding box center [121, 153] width 242 height 54
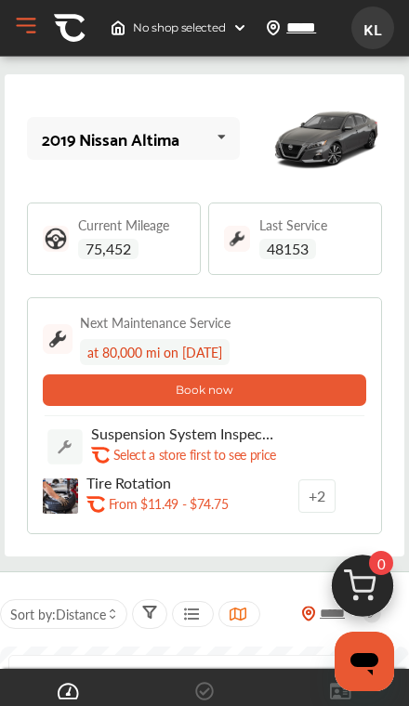
click at [220, 131] on icon at bounding box center [221, 137] width 32 height 40
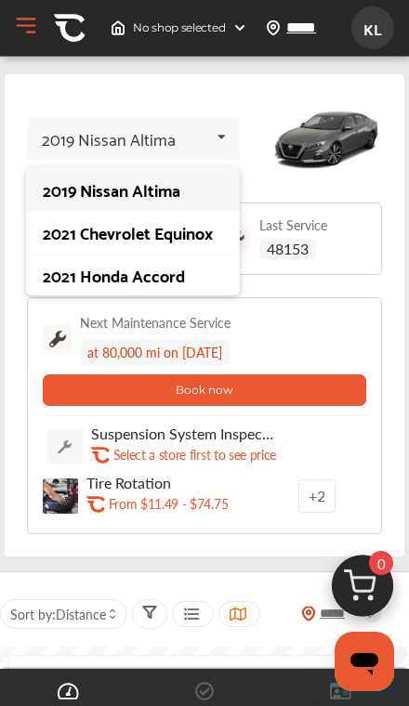
click at [155, 281] on div "2021 Honda Accord" at bounding box center [132, 274] width 179 height 19
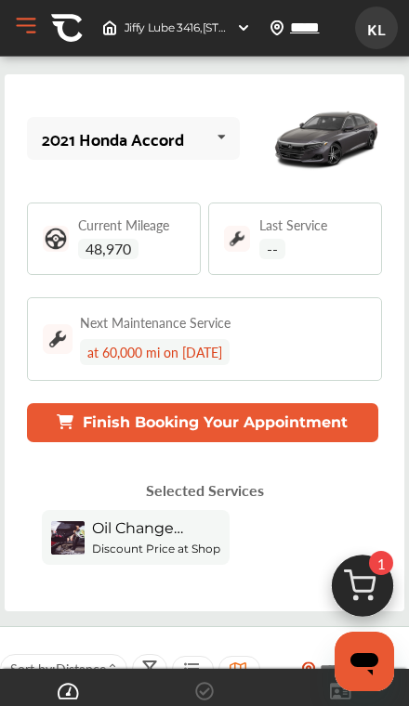
click at [288, 435] on button "Finish Booking Your Appointment" at bounding box center [203, 422] width 352 height 39
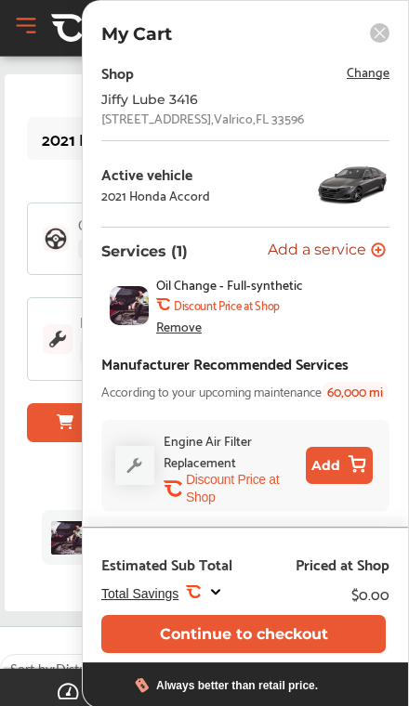
click at [355, 77] on span "Change" at bounding box center [367, 70] width 43 height 21
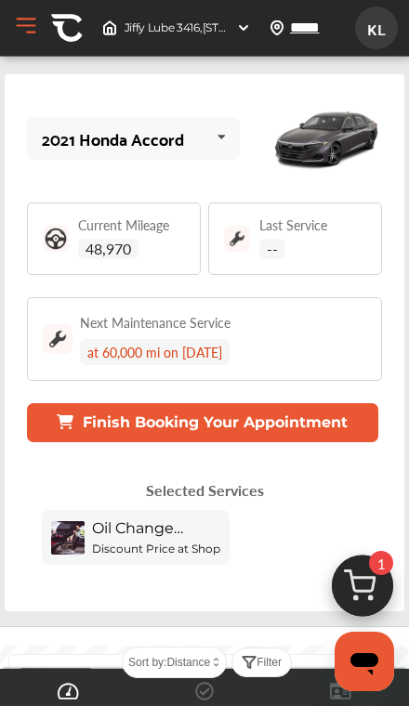
click at [305, 427] on button "Finish Booking Your Appointment" at bounding box center [203, 422] width 352 height 39
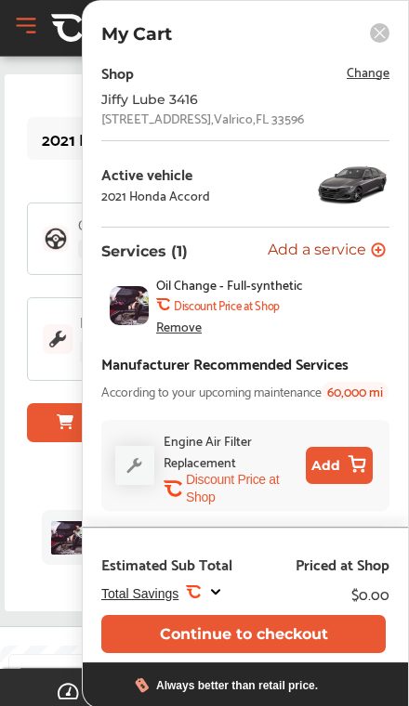
click at [364, 81] on span "Change" at bounding box center [367, 70] width 43 height 21
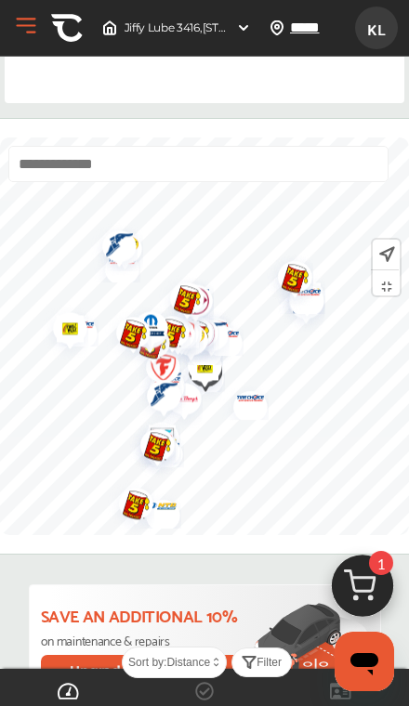
scroll to position [510, 0]
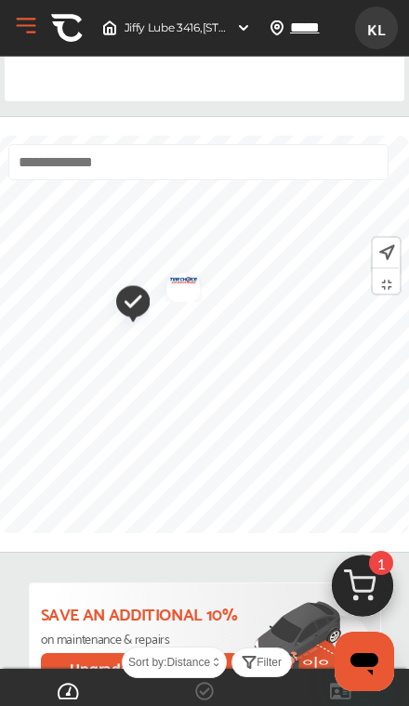
click at [187, 275] on img "Map marker" at bounding box center [176, 282] width 49 height 39
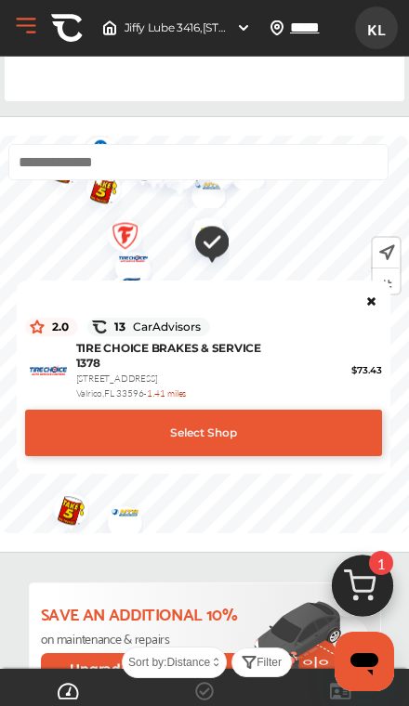
click at [374, 304] on icon at bounding box center [370, 298] width 13 height 11
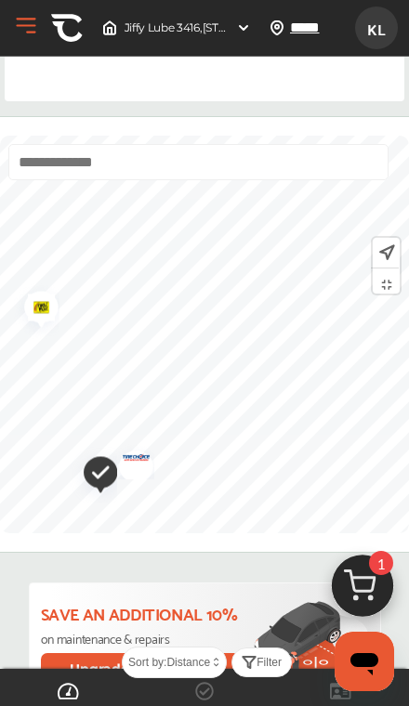
click at [140, 469] on img "Map marker" at bounding box center [129, 459] width 49 height 39
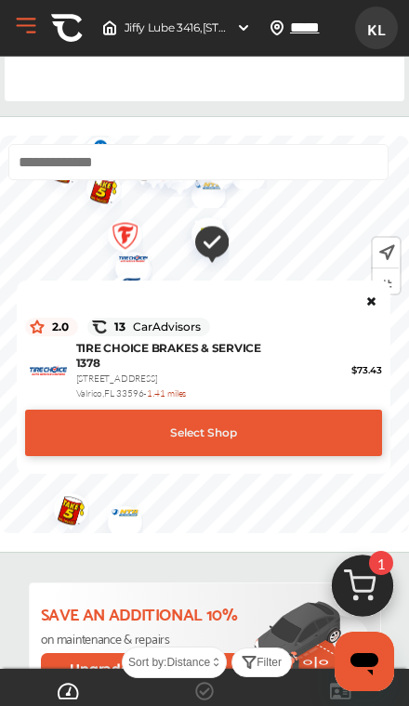
click at [372, 304] on icon at bounding box center [370, 298] width 13 height 11
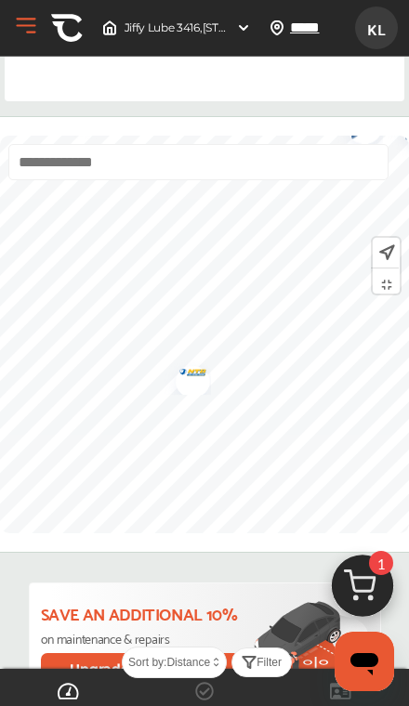
click at [195, 380] on img "Map marker" at bounding box center [186, 375] width 49 height 39
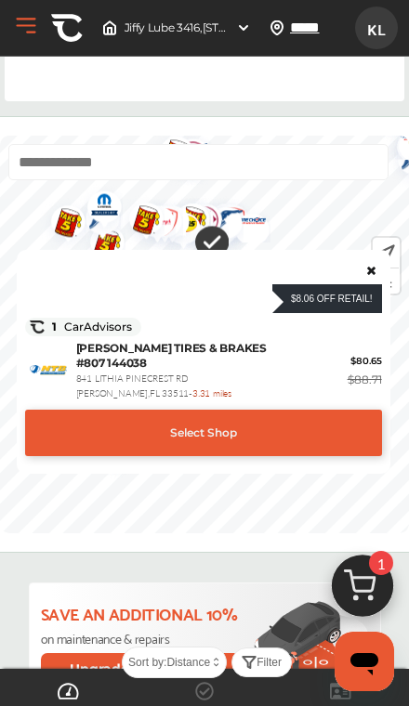
click at [369, 273] on icon at bounding box center [370, 267] width 13 height 11
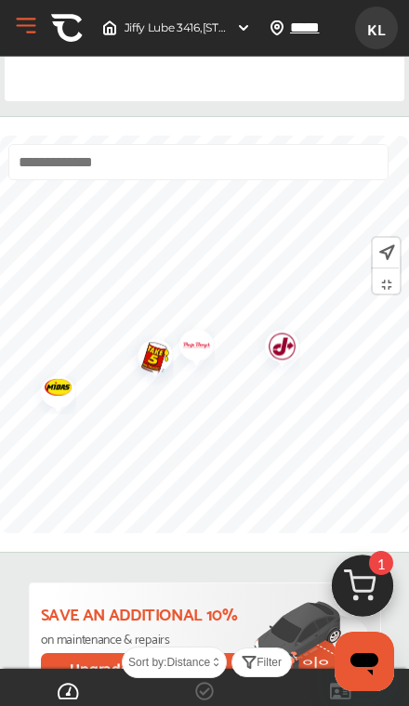
click at [151, 362] on img "Map marker" at bounding box center [148, 359] width 49 height 60
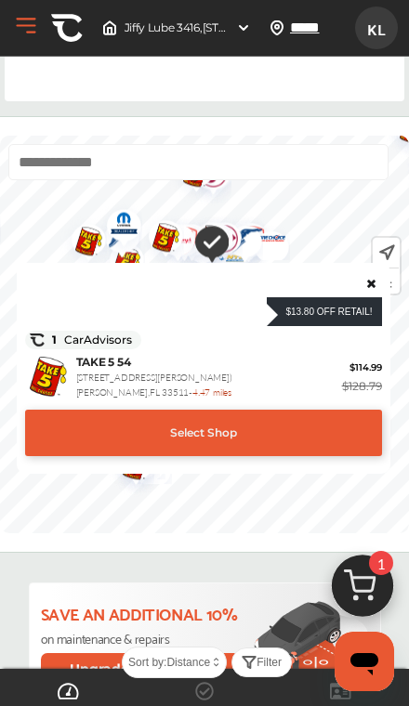
click at [366, 286] on icon at bounding box center [370, 280] width 13 height 11
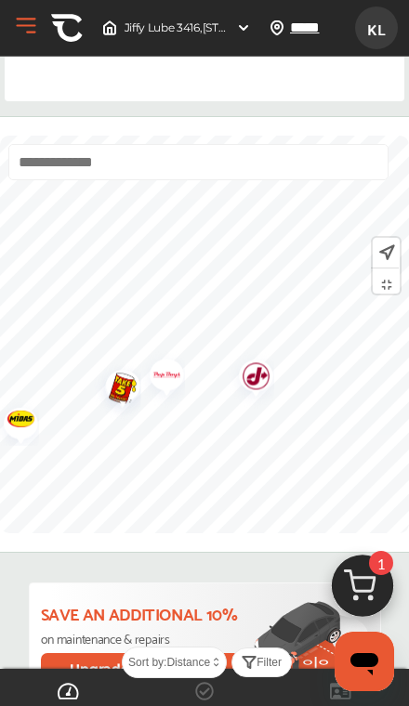
click at [254, 379] on img "Map marker" at bounding box center [249, 379] width 49 height 59
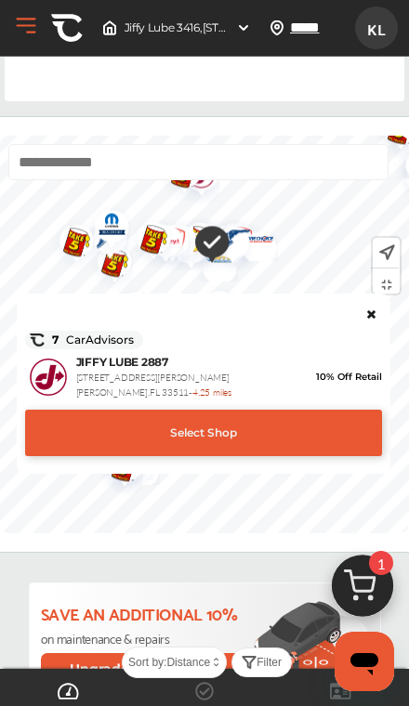
click at [368, 316] on icon at bounding box center [370, 311] width 13 height 11
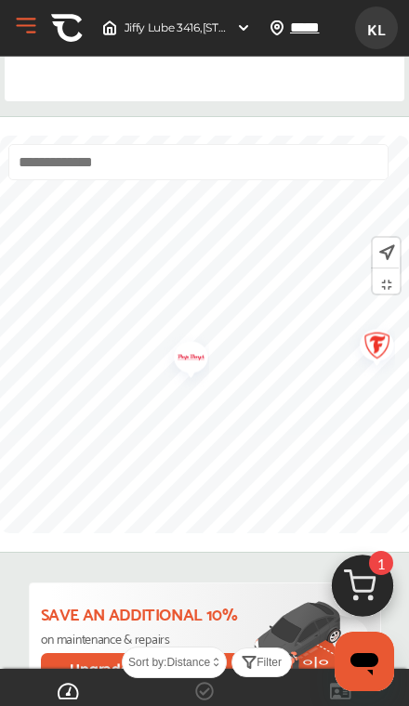
click at [187, 365] on img "Map marker" at bounding box center [184, 361] width 49 height 59
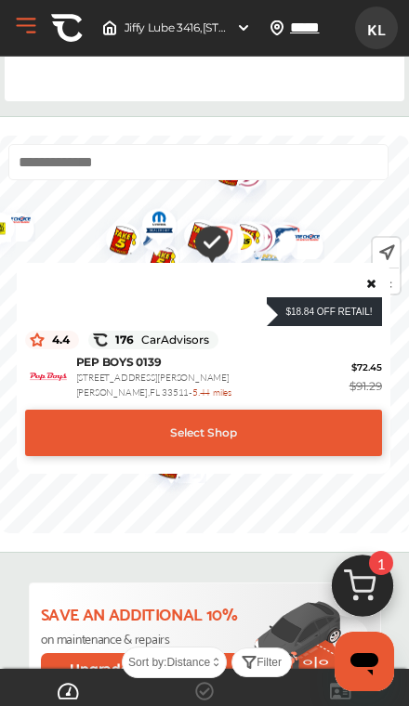
click at [363, 291] on div "$18.84 Off Retail!" at bounding box center [203, 306] width 357 height 40
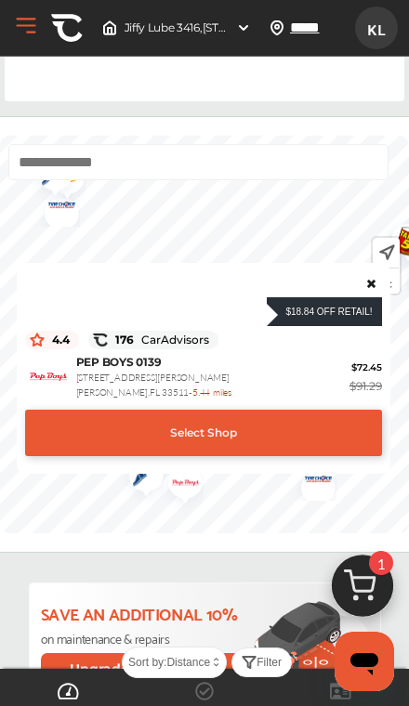
click at [369, 286] on icon at bounding box center [370, 280] width 13 height 11
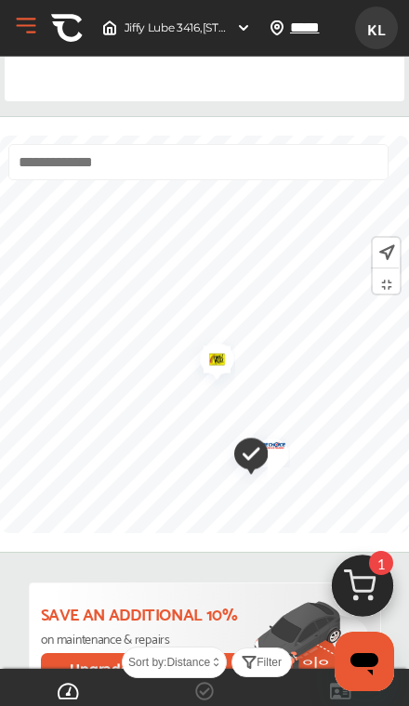
click at [214, 360] on img "Map marker" at bounding box center [210, 362] width 49 height 59
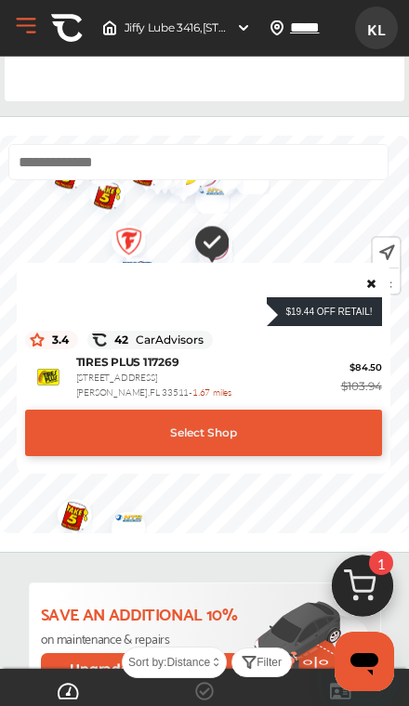
click at [369, 285] on icon at bounding box center [370, 280] width 13 height 11
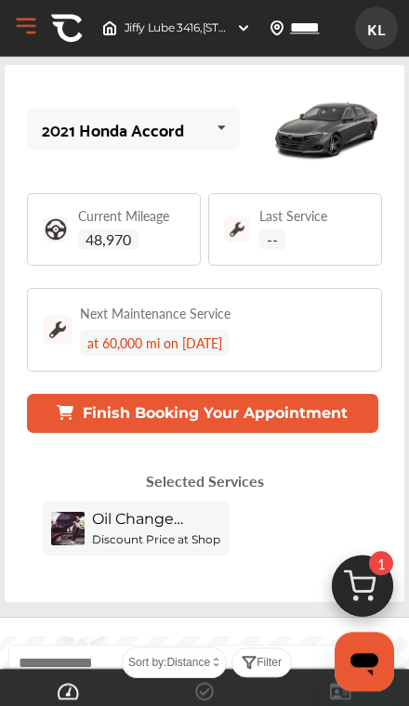
scroll to position [0, 0]
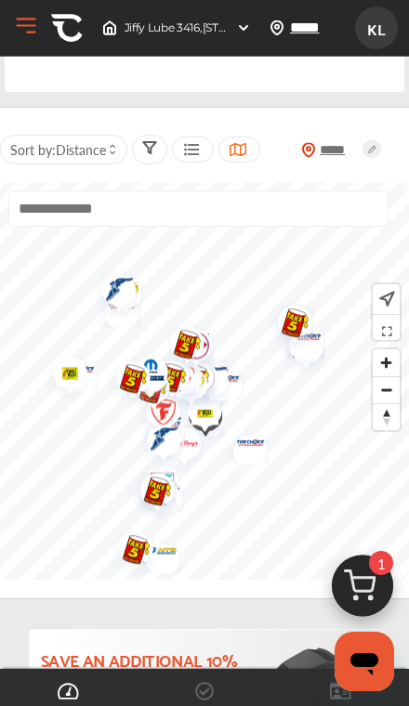
scroll to position [523, 0]
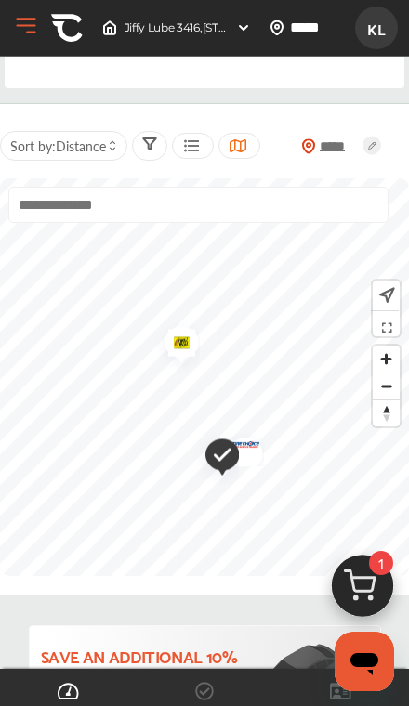
click at [252, 461] on img "Map marker" at bounding box center [239, 446] width 49 height 39
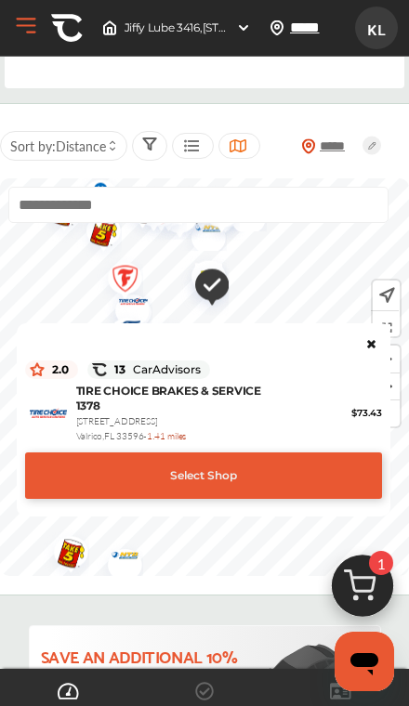
click at [369, 346] on icon at bounding box center [370, 340] width 13 height 11
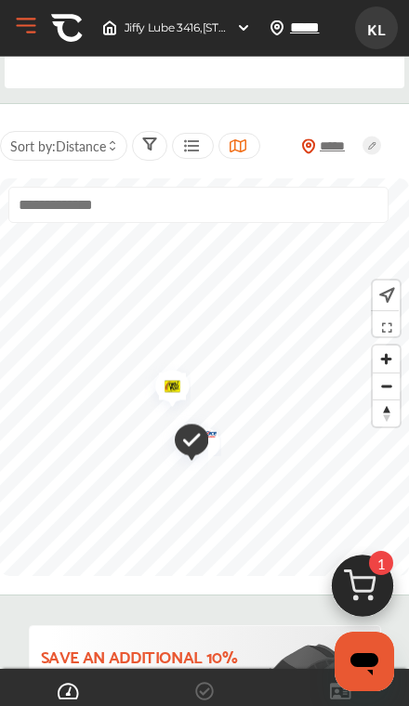
click at [174, 387] on img "Map marker" at bounding box center [165, 389] width 49 height 59
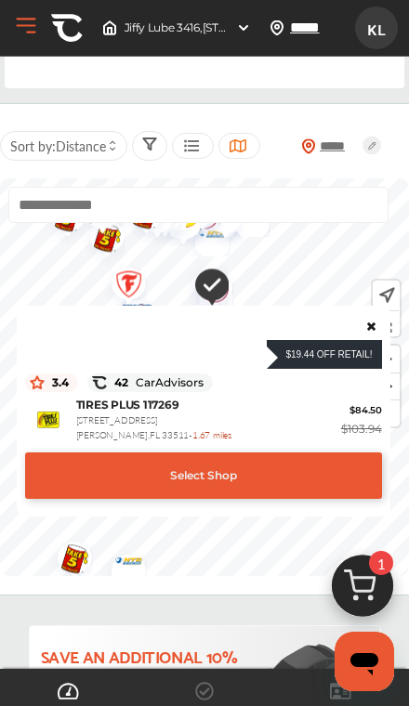
click at [374, 324] on icon at bounding box center [370, 323] width 13 height 11
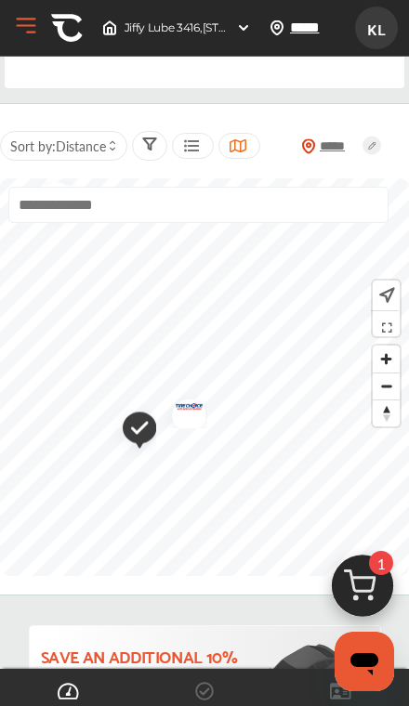
click at [192, 412] on img "Map marker" at bounding box center [182, 408] width 49 height 39
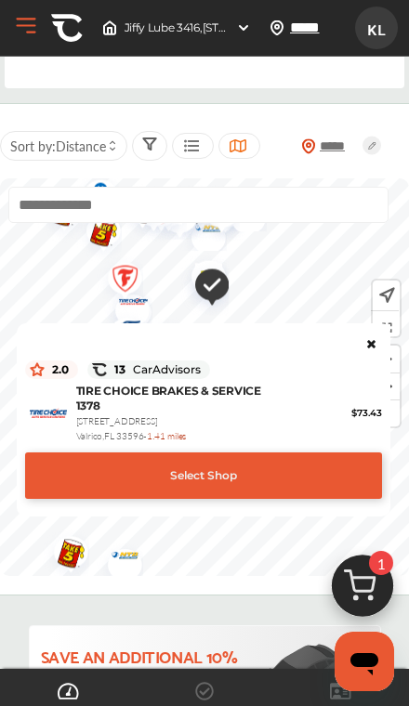
click at [266, 480] on div "Select Shop" at bounding box center [203, 475] width 357 height 46
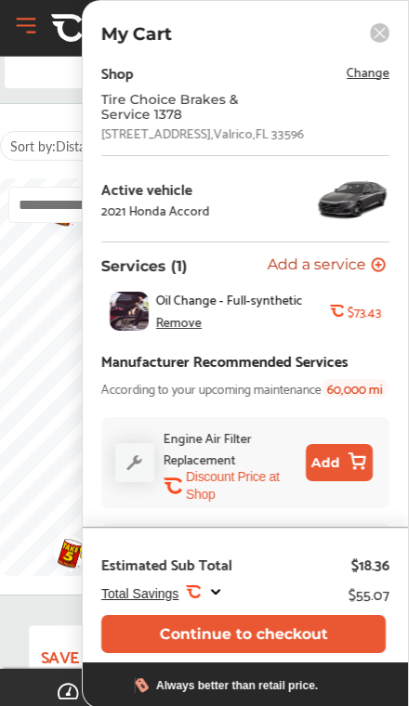
click at [301, 653] on button "Continue to checkout" at bounding box center [243, 634] width 284 height 38
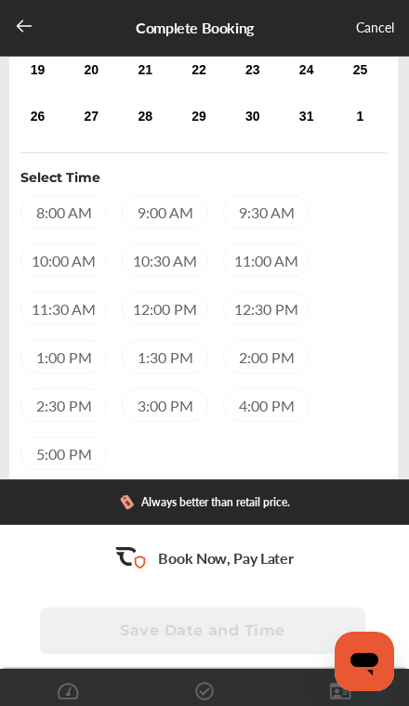
scroll to position [336, 0]
click at [265, 362] on div "2:00 PM" at bounding box center [266, 356] width 86 height 33
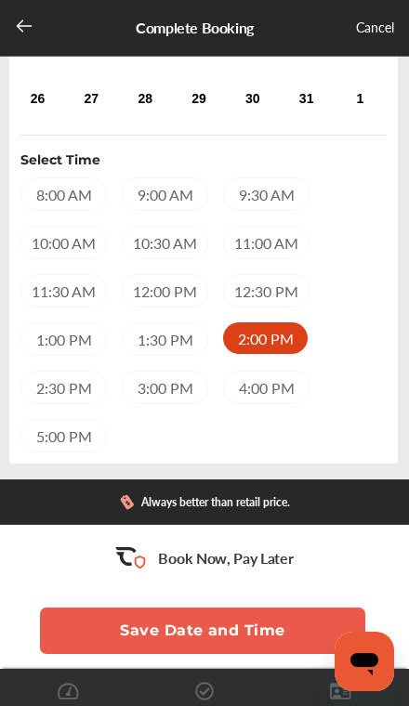
scroll to position [360, 0]
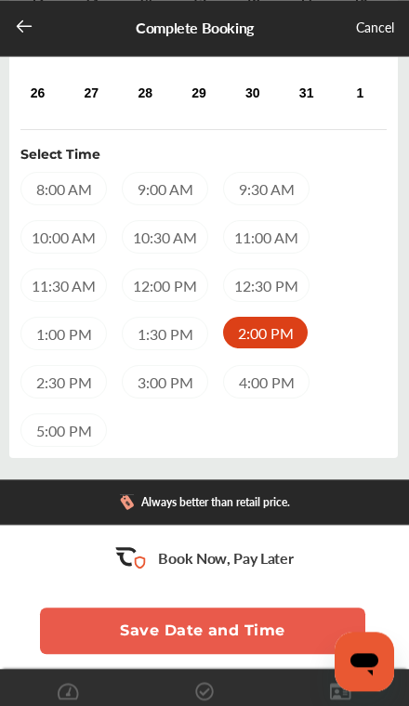
click at [251, 654] on button "Save Date and Time" at bounding box center [202, 631] width 325 height 46
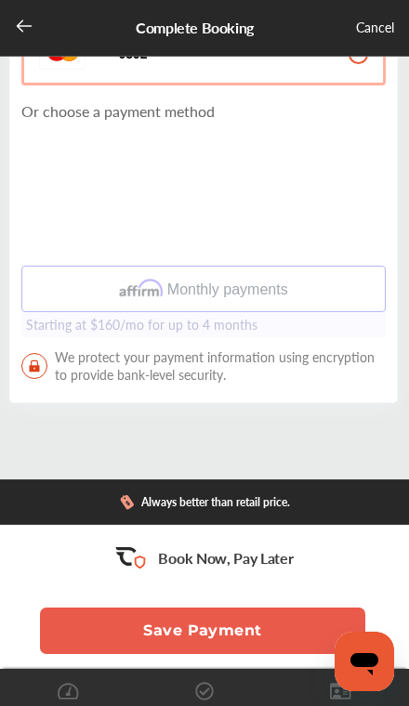
scroll to position [366, 0]
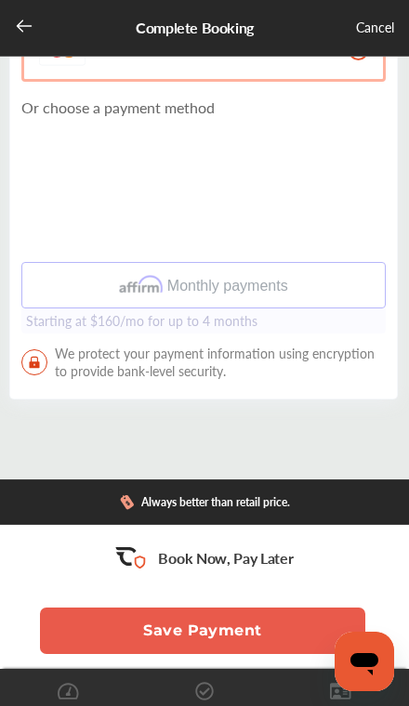
click at [241, 637] on button "Save Payment" at bounding box center [202, 631] width 325 height 46
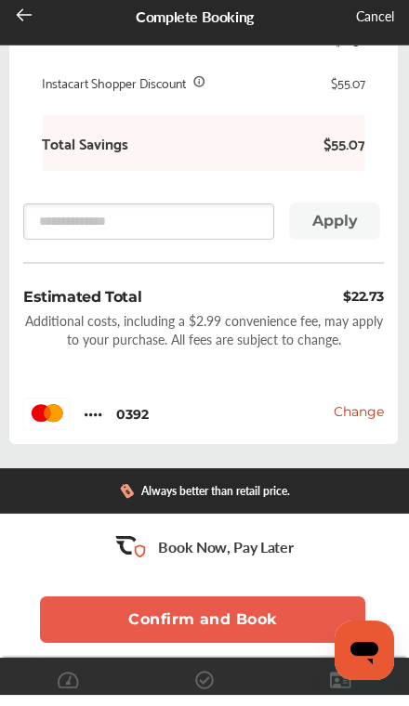
scroll to position [755, 0]
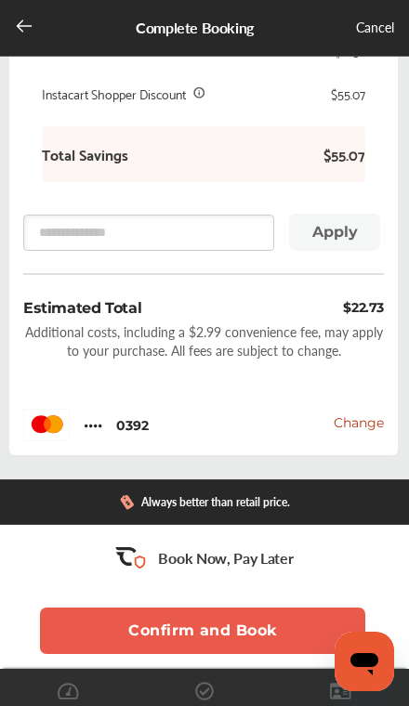
click at [250, 654] on button "Confirm and Book" at bounding box center [202, 631] width 325 height 46
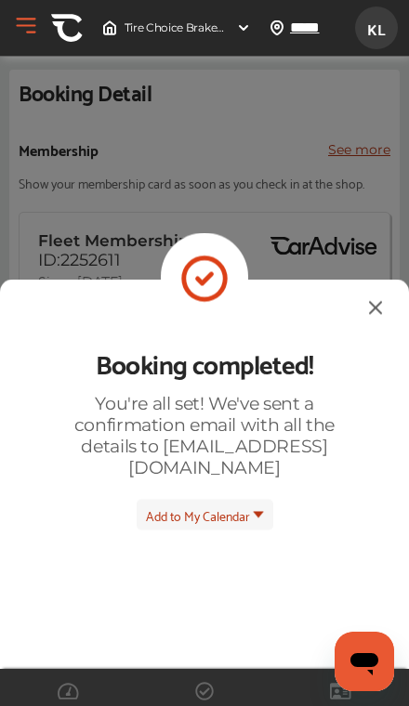
click at [364, 295] on img at bounding box center [375, 306] width 22 height 23
